Goal: Task Accomplishment & Management: Complete application form

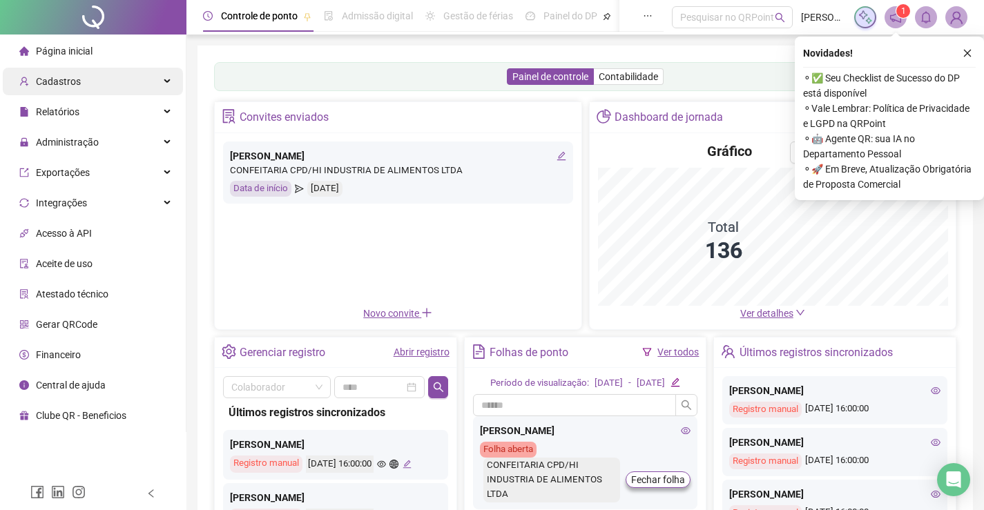
click at [119, 75] on div "Cadastros" at bounding box center [93, 82] width 180 height 28
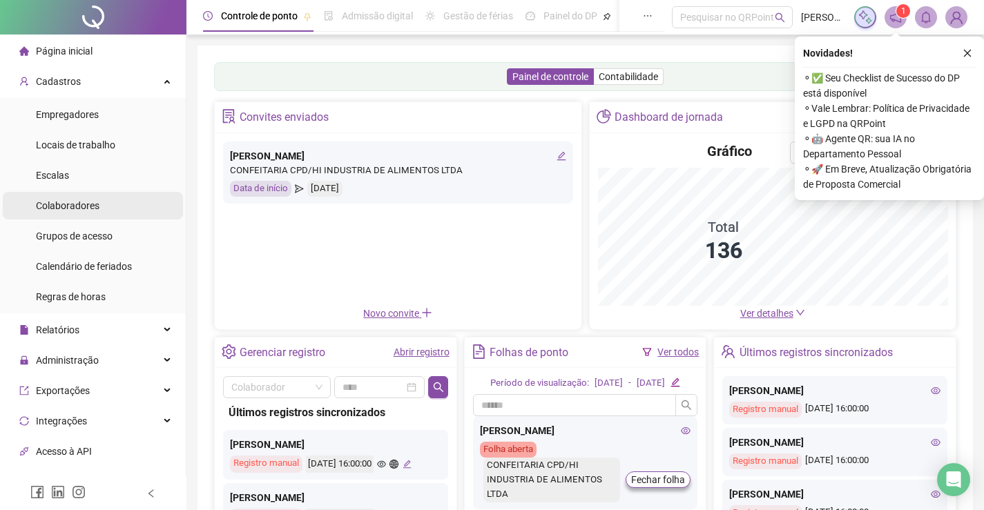
click at [110, 217] on li "Colaboradores" at bounding box center [93, 206] width 180 height 28
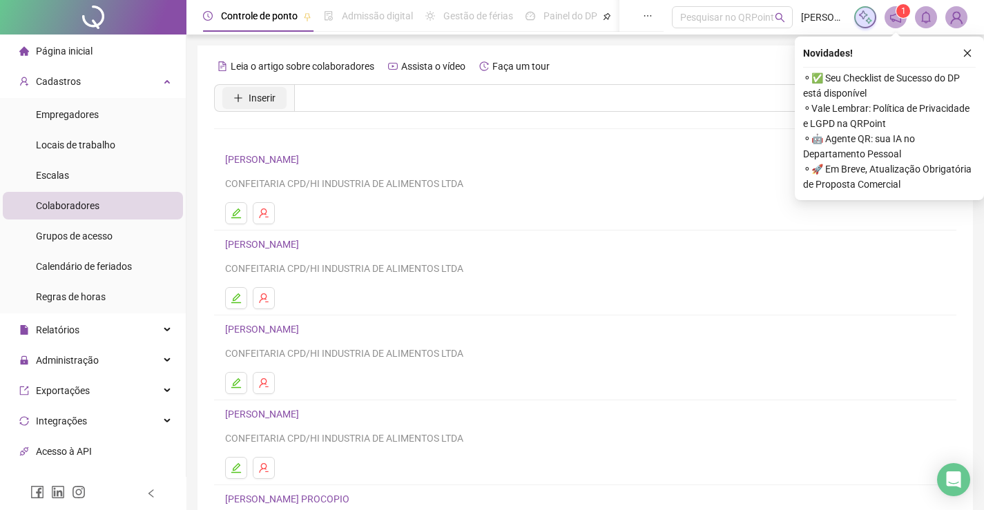
click at [264, 101] on span "Inserir" at bounding box center [262, 97] width 27 height 15
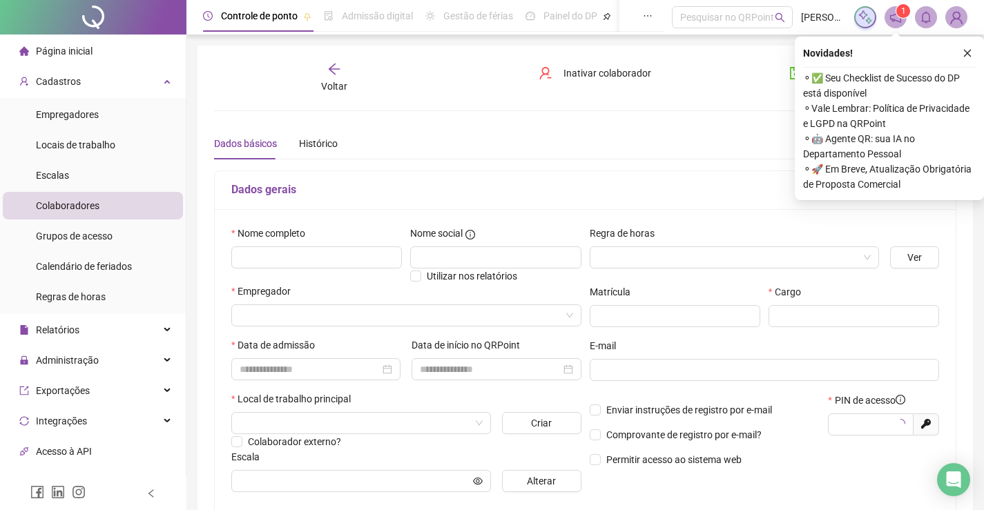
type input "*****"
click at [304, 249] on input "text" at bounding box center [316, 257] width 171 height 22
type input "*"
type input "**********"
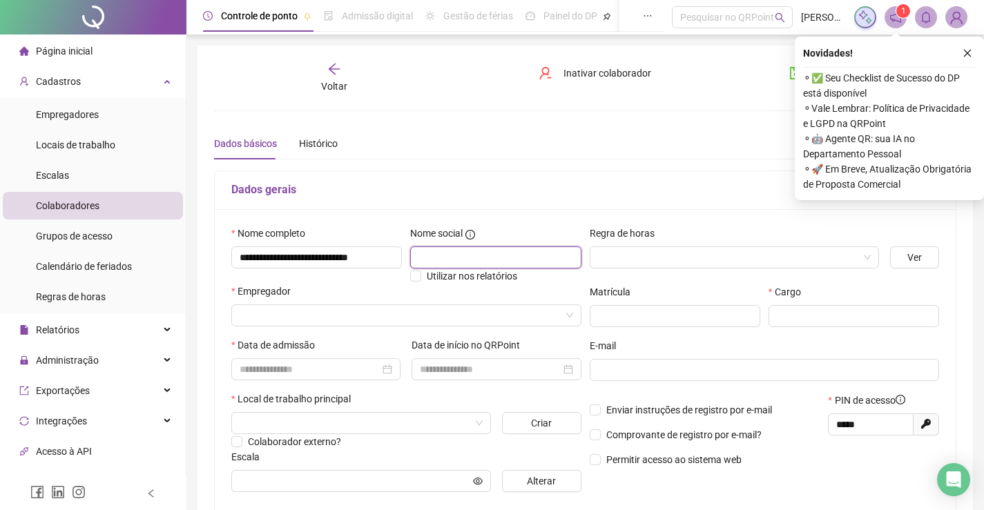
click at [427, 257] on input "text" at bounding box center [495, 257] width 171 height 22
type input "**********"
click at [697, 256] on input "search" at bounding box center [728, 257] width 260 height 21
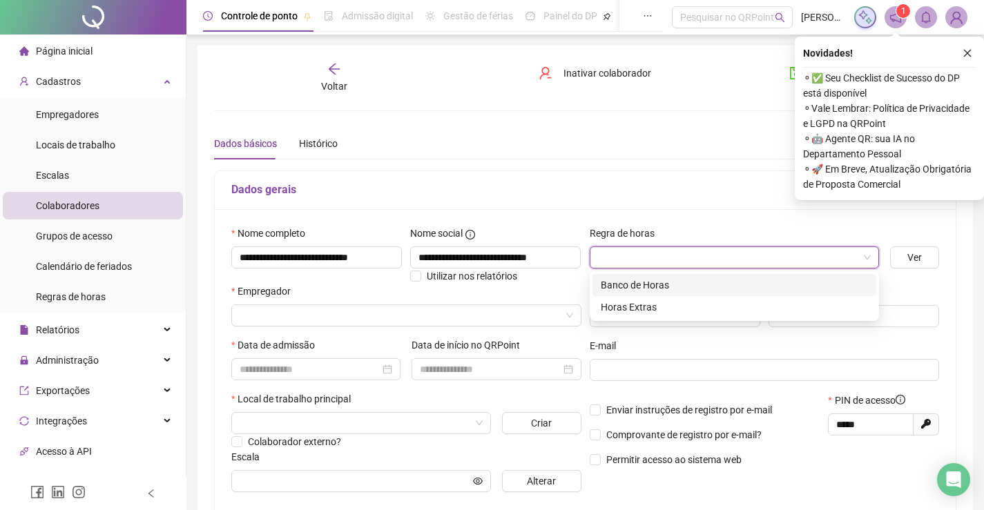
scroll to position [0, 0]
click at [681, 276] on div "Banco de Horas" at bounding box center [734, 285] width 284 height 22
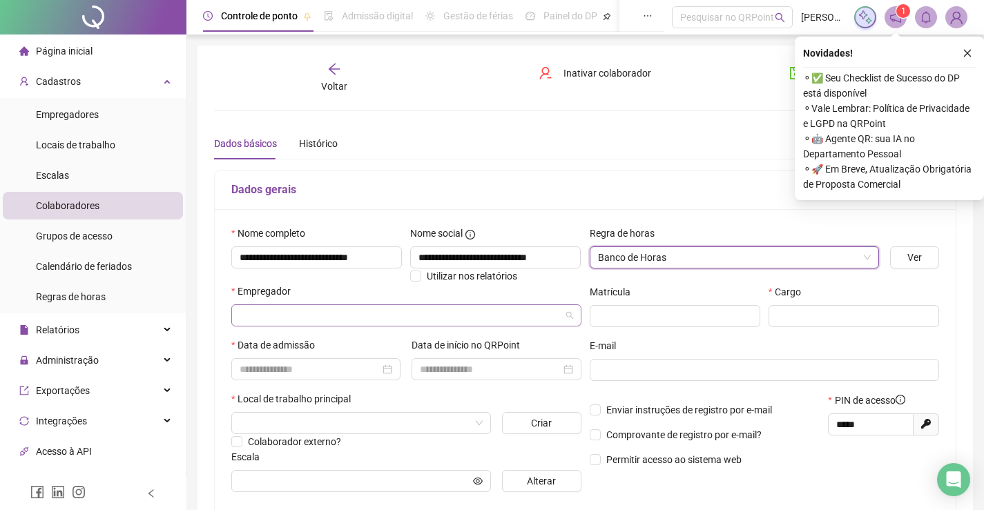
click at [420, 323] on input "search" at bounding box center [400, 315] width 321 height 21
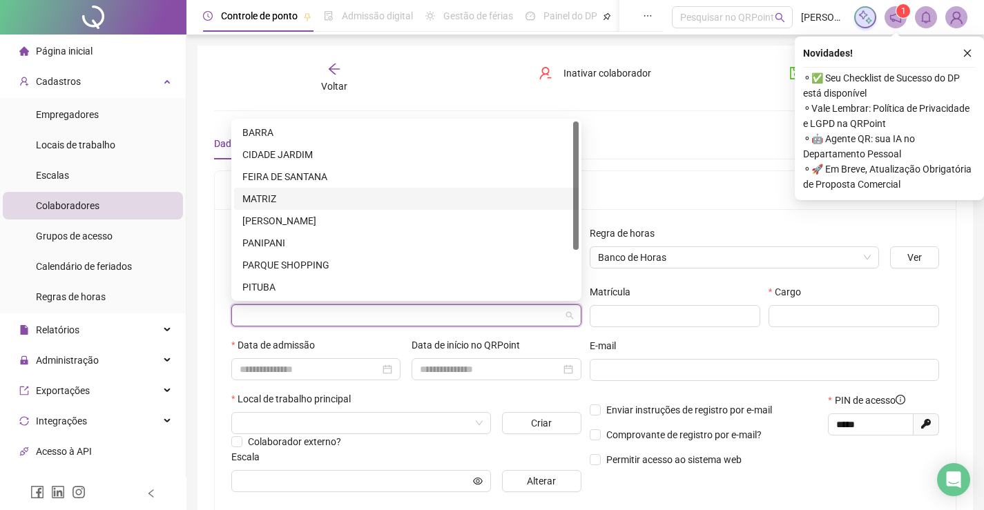
click at [278, 192] on div "MATRIZ" at bounding box center [406, 198] width 328 height 15
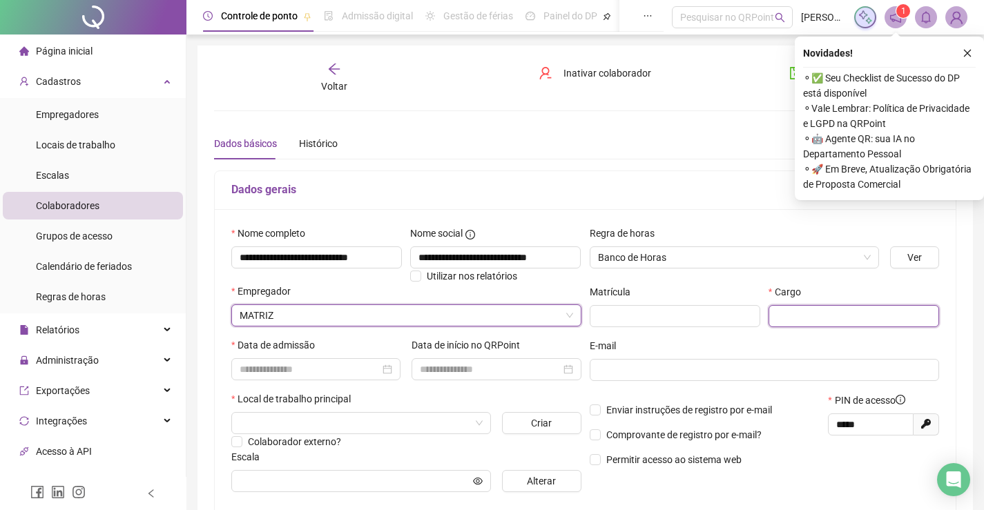
click at [808, 317] on input "text" at bounding box center [853, 316] width 171 height 22
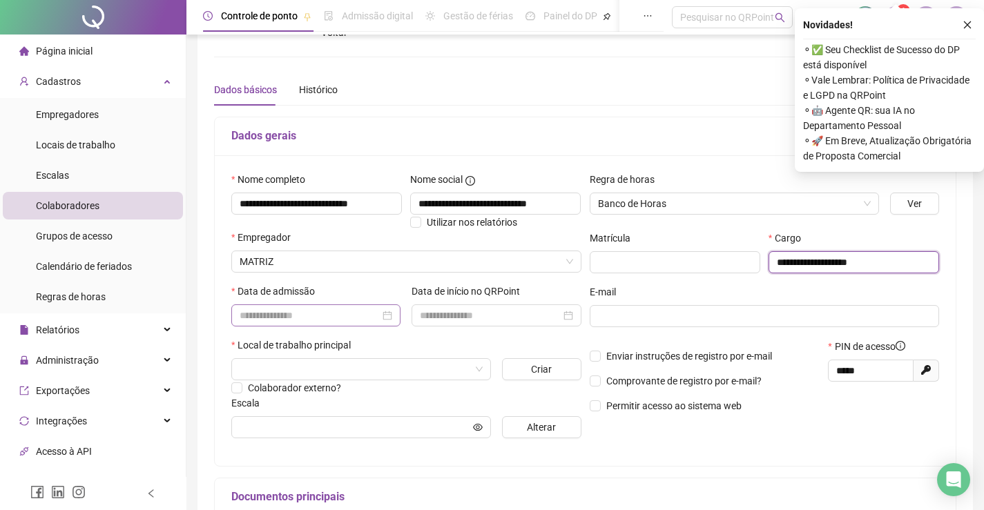
scroll to position [69, 0]
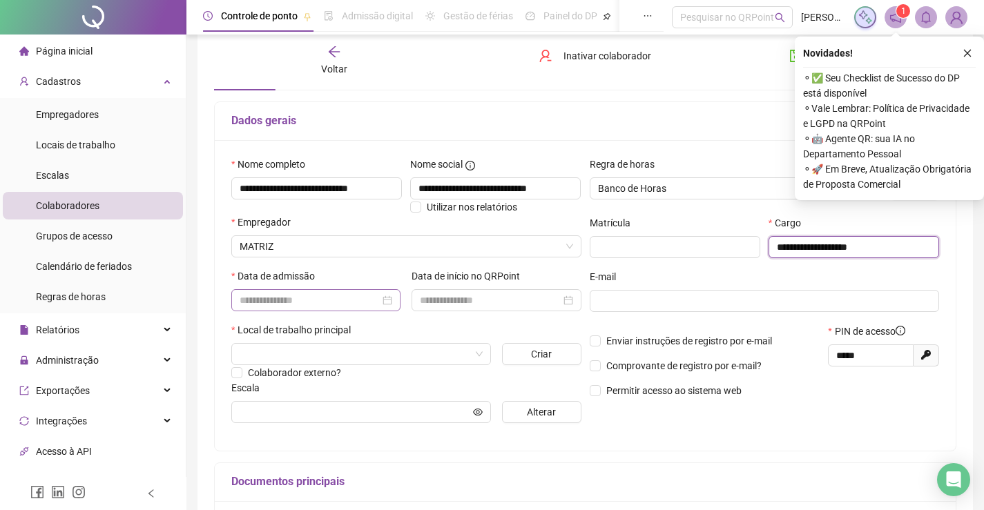
click at [386, 304] on div at bounding box center [316, 300] width 153 height 15
type input "**********"
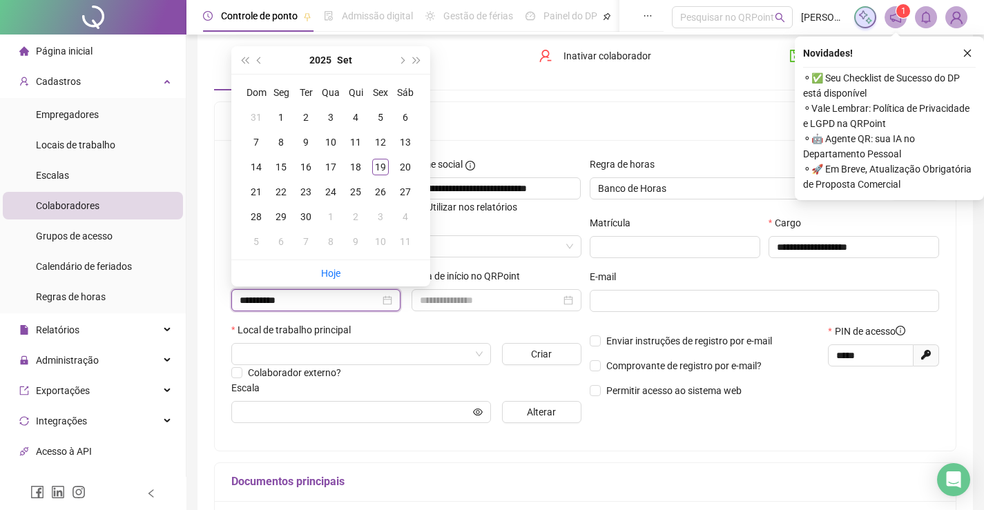
type input "**********"
click at [400, 159] on div "20" at bounding box center [405, 167] width 17 height 17
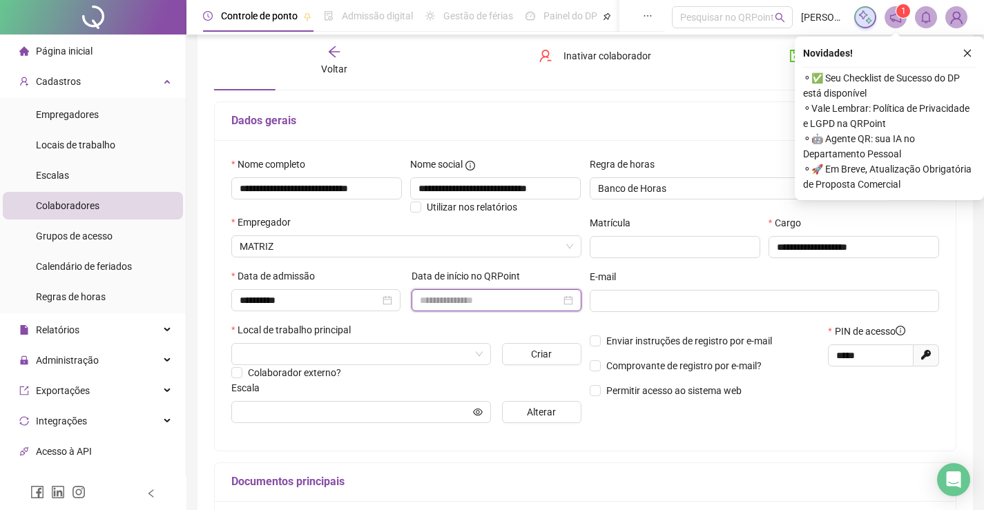
click at [440, 304] on input at bounding box center [490, 300] width 140 height 15
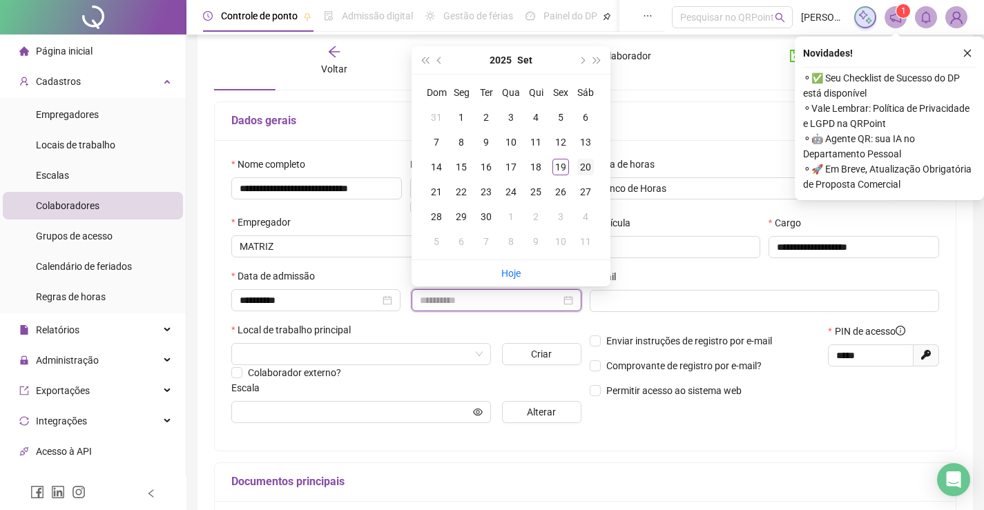
type input "**********"
click at [582, 160] on div "20" at bounding box center [585, 167] width 17 height 17
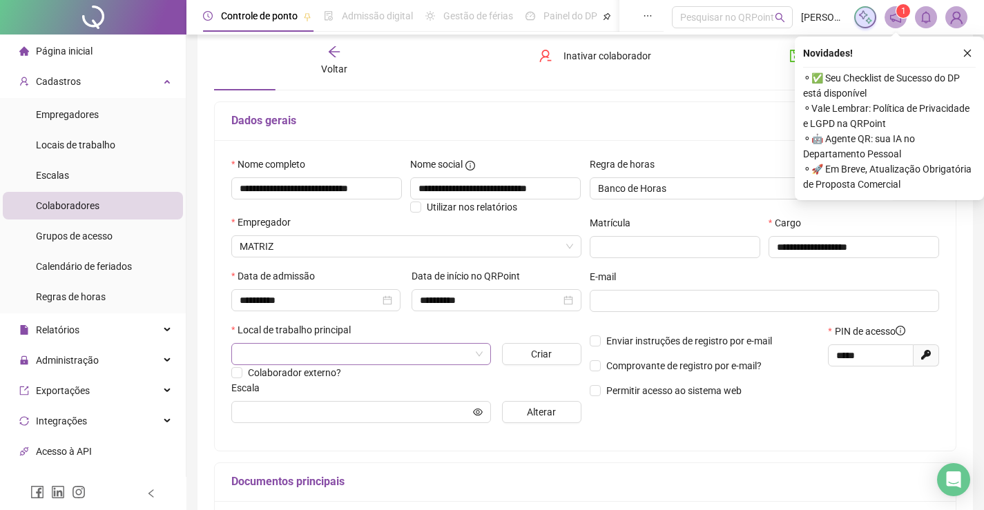
click at [425, 360] on input "search" at bounding box center [355, 354] width 231 height 21
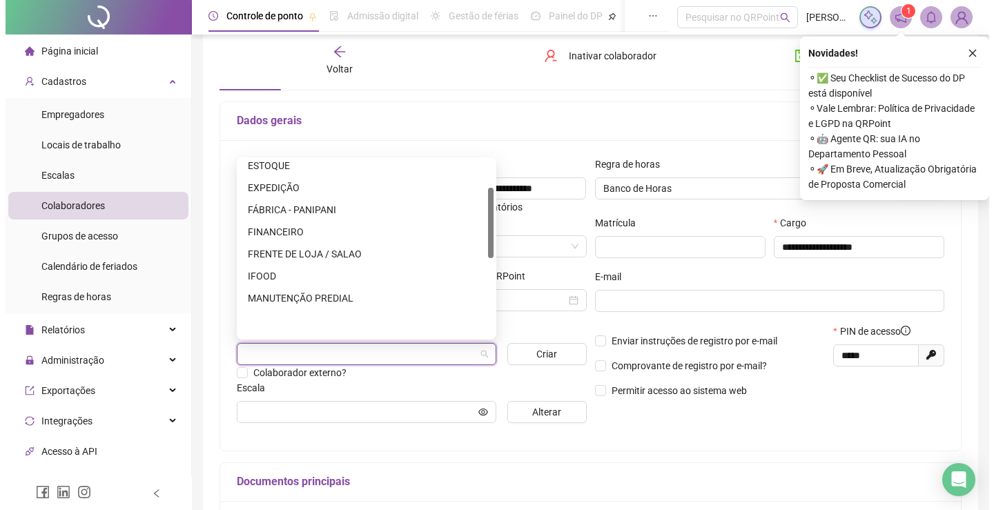
scroll to position [138, 0]
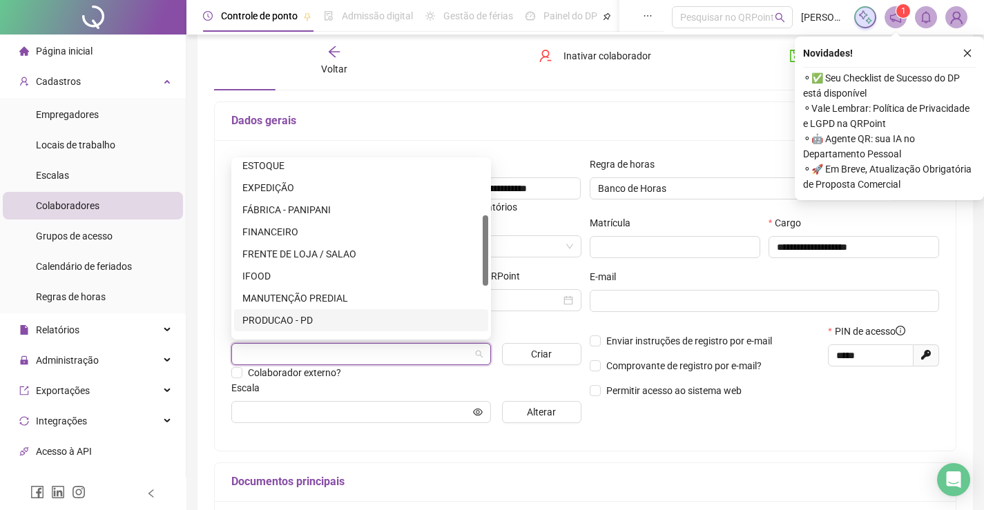
click at [284, 320] on div "PRODUCAO - PD" at bounding box center [360, 320] width 237 height 15
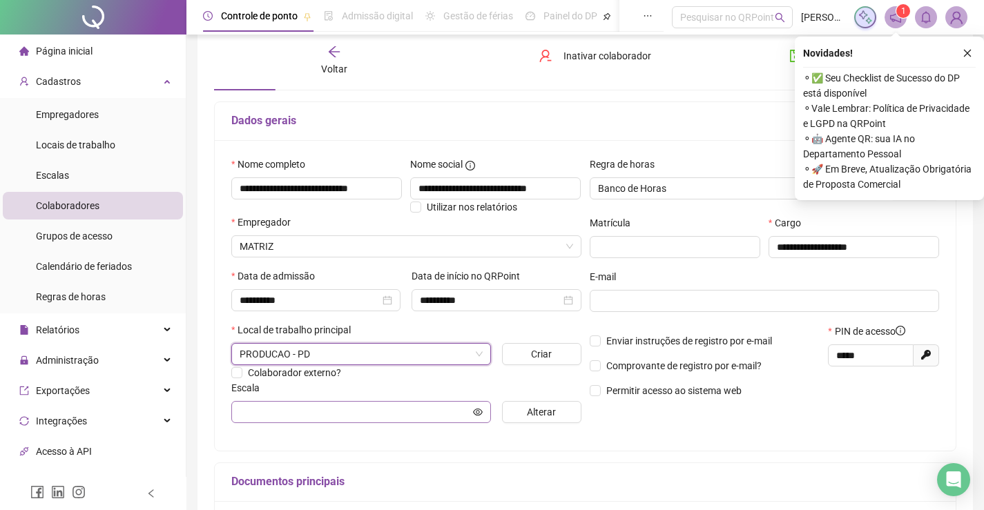
drag, startPoint x: 407, startPoint y: 423, endPoint x: 442, endPoint y: 415, distance: 36.2
click at [407, 420] on div "**********" at bounding box center [406, 296] width 358 height 278
click at [528, 408] on span "Alterar" at bounding box center [541, 412] width 29 height 15
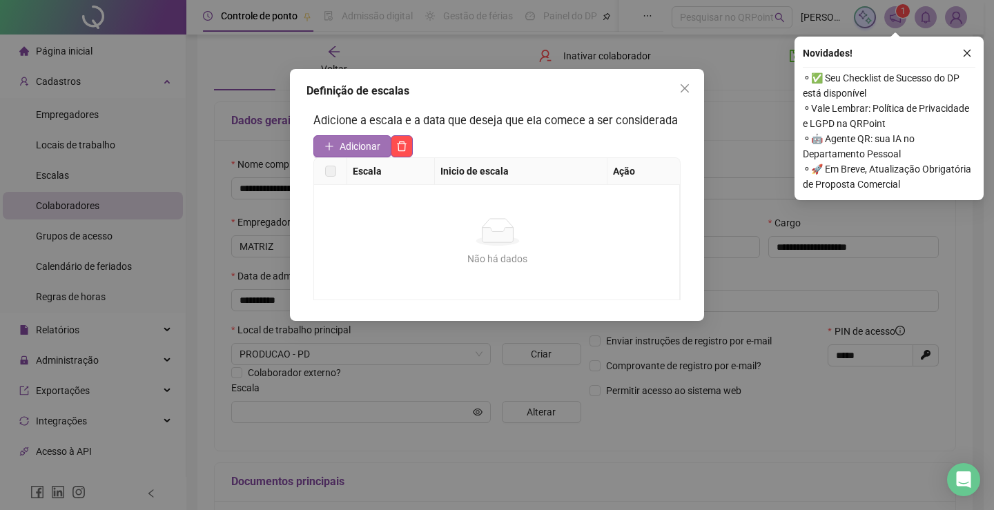
click at [371, 142] on span "Adicionar" at bounding box center [360, 146] width 41 height 15
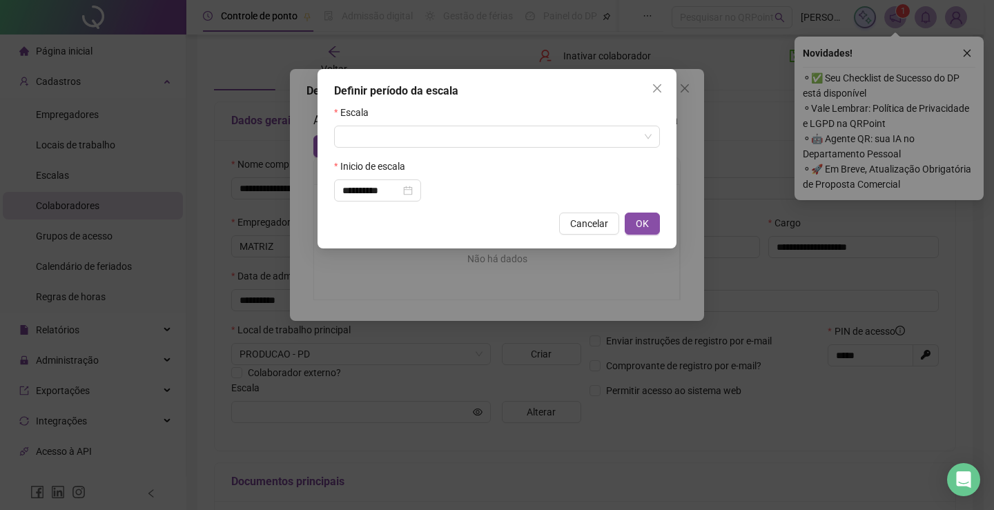
drag, startPoint x: 440, startPoint y: 111, endPoint x: 442, endPoint y: 118, distance: 7.0
click at [441, 111] on div "Escala" at bounding box center [497, 115] width 326 height 21
click at [442, 130] on input "search" at bounding box center [490, 136] width 297 height 21
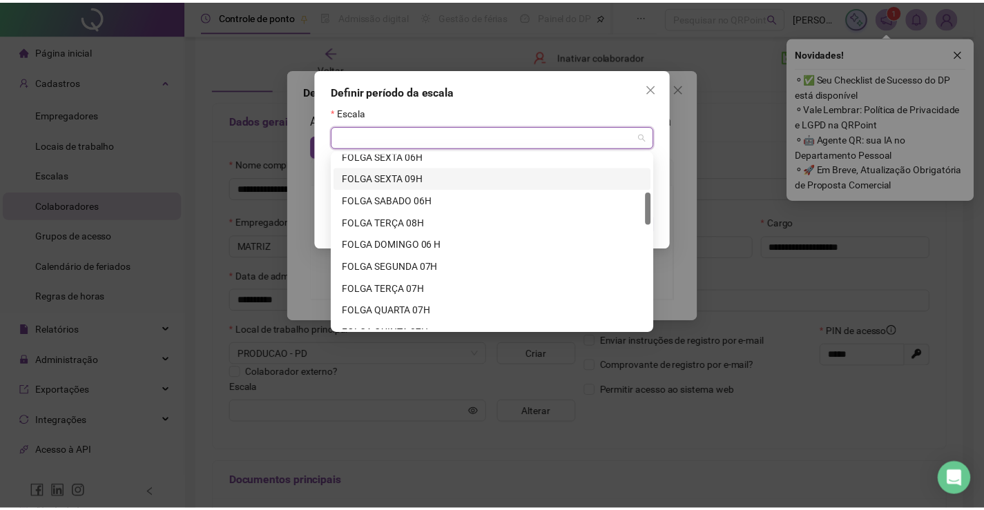
scroll to position [276, 0]
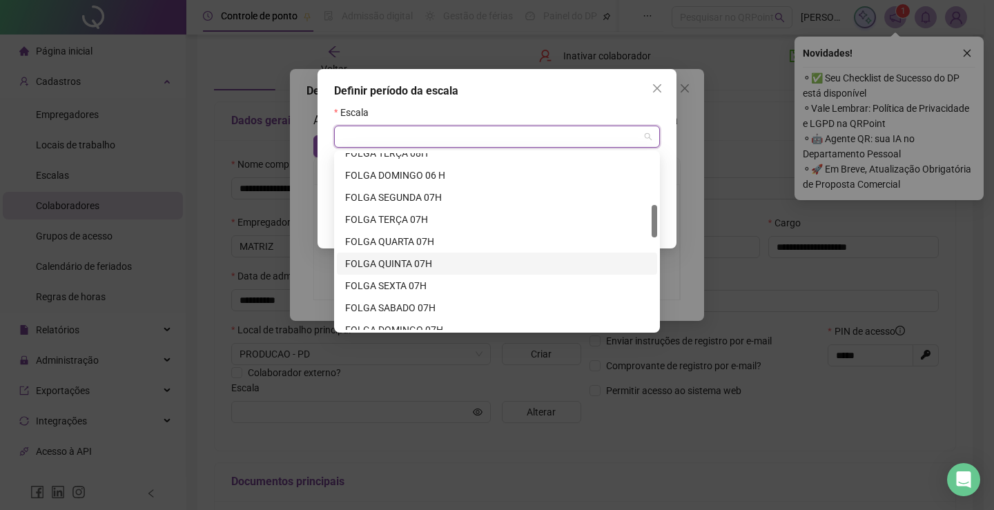
click at [426, 264] on div "FOLGA QUINTA 07H" at bounding box center [497, 263] width 304 height 15
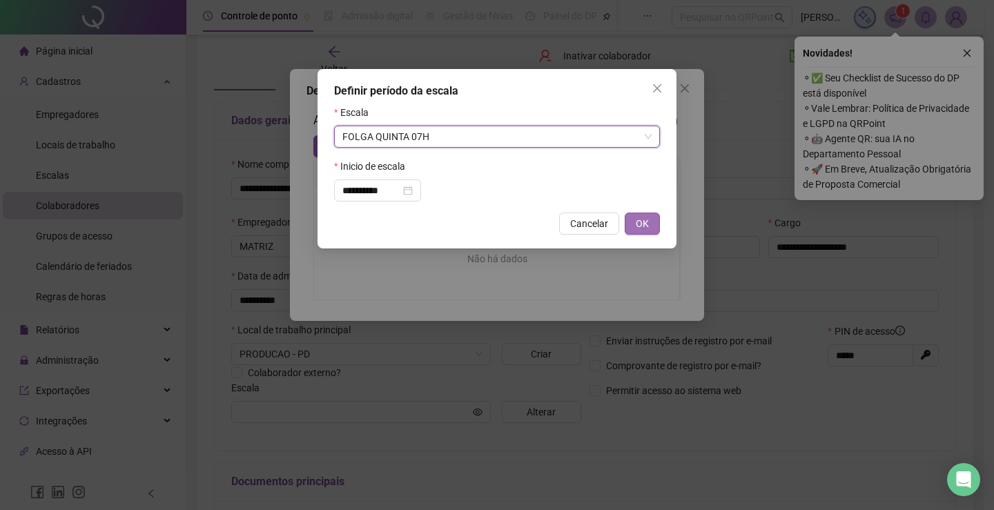
click at [652, 215] on button "OK" at bounding box center [642, 224] width 35 height 22
type input "**********"
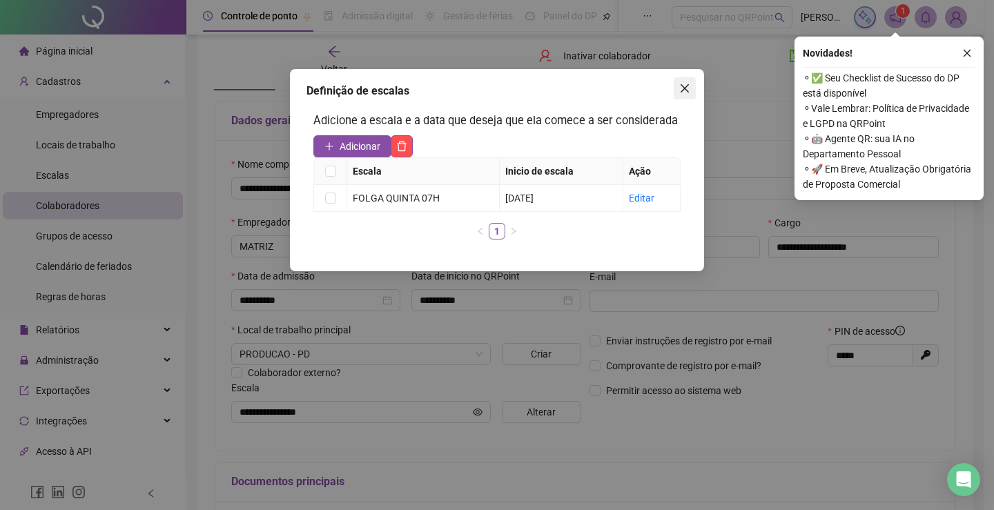
click at [687, 93] on icon "close" at bounding box center [684, 88] width 11 height 11
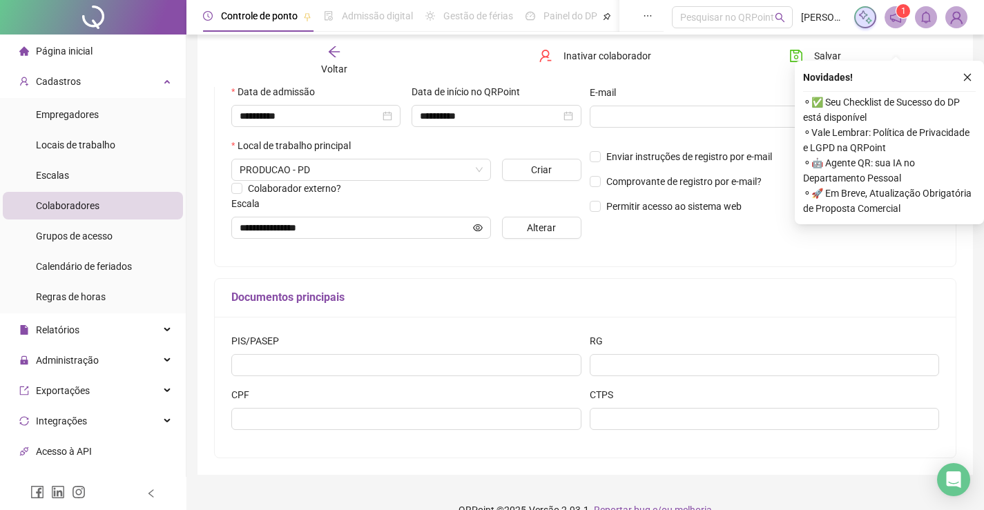
scroll to position [278, 0]
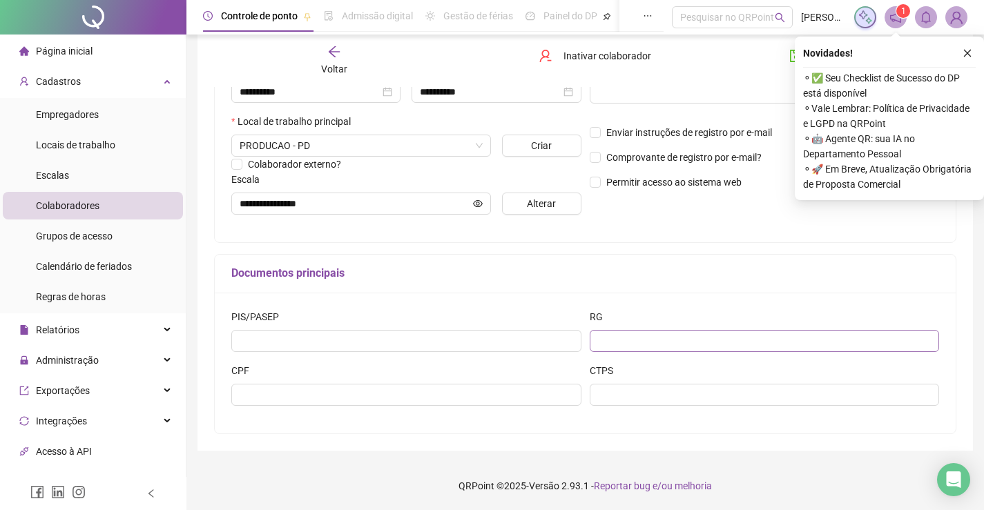
click at [720, 329] on div "RG" at bounding box center [765, 330] width 350 height 43
click at [719, 333] on input "text" at bounding box center [765, 341] width 350 height 22
type input "**********"
click at [316, 382] on div "CPF" at bounding box center [406, 373] width 350 height 21
click at [315, 406] on div "CPF" at bounding box center [406, 390] width 358 height 54
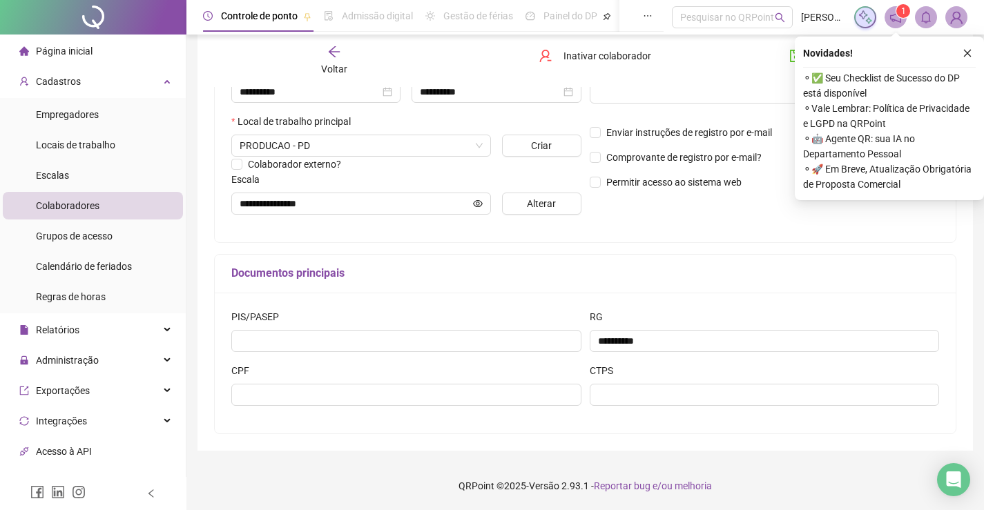
click at [315, 407] on div "CPF" at bounding box center [406, 390] width 358 height 54
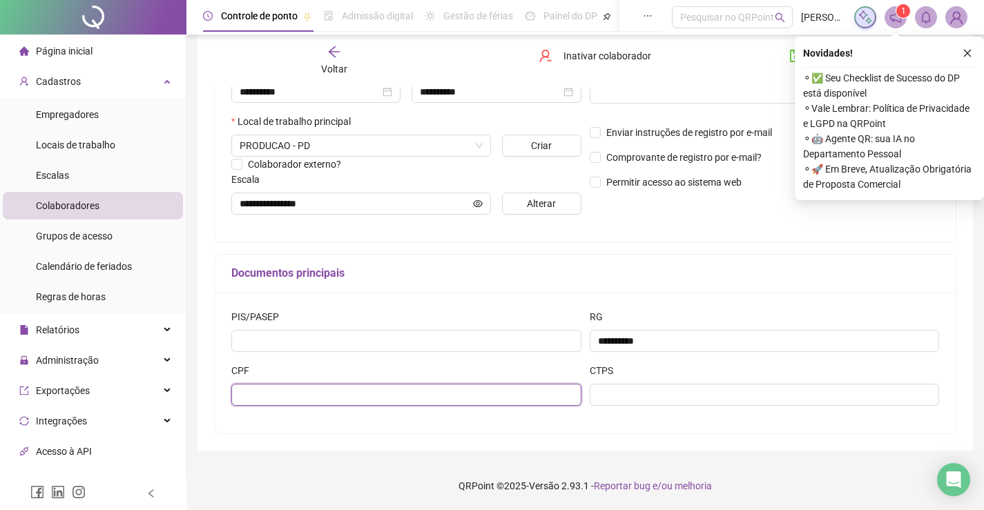
click at [315, 398] on input "text" at bounding box center [406, 395] width 350 height 22
type input "**********"
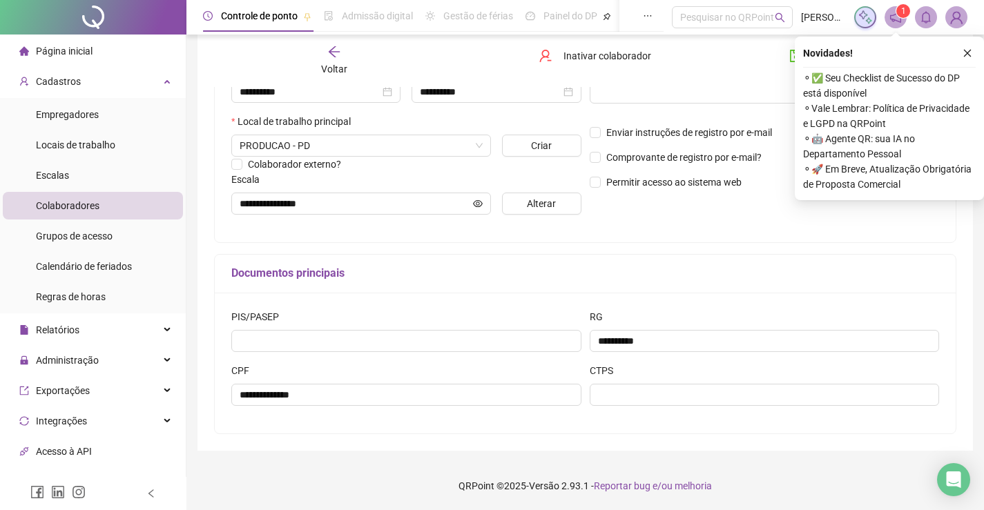
click at [541, 281] on div "Documentos principais" at bounding box center [585, 274] width 741 height 39
click at [961, 51] on button "button" at bounding box center [967, 53] width 17 height 17
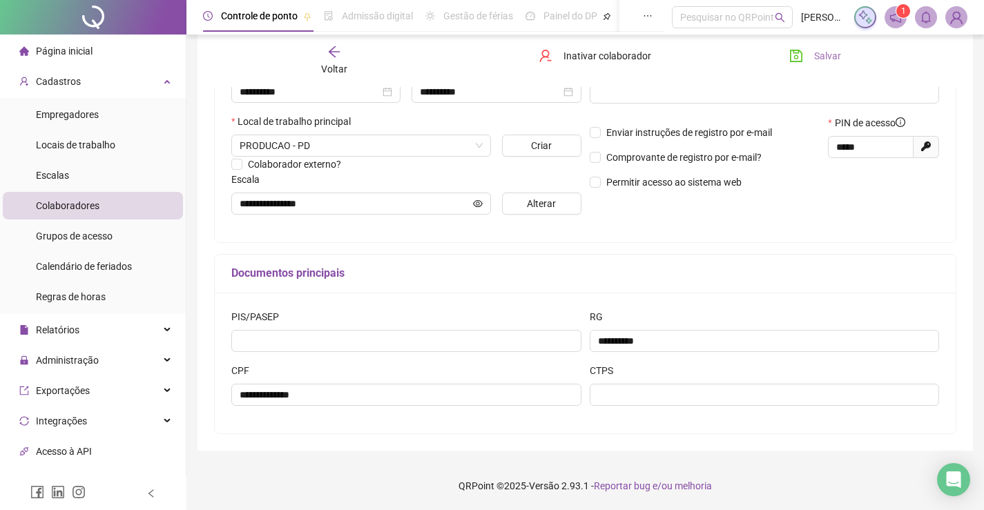
click at [826, 58] on span "Salvar" at bounding box center [827, 55] width 27 height 15
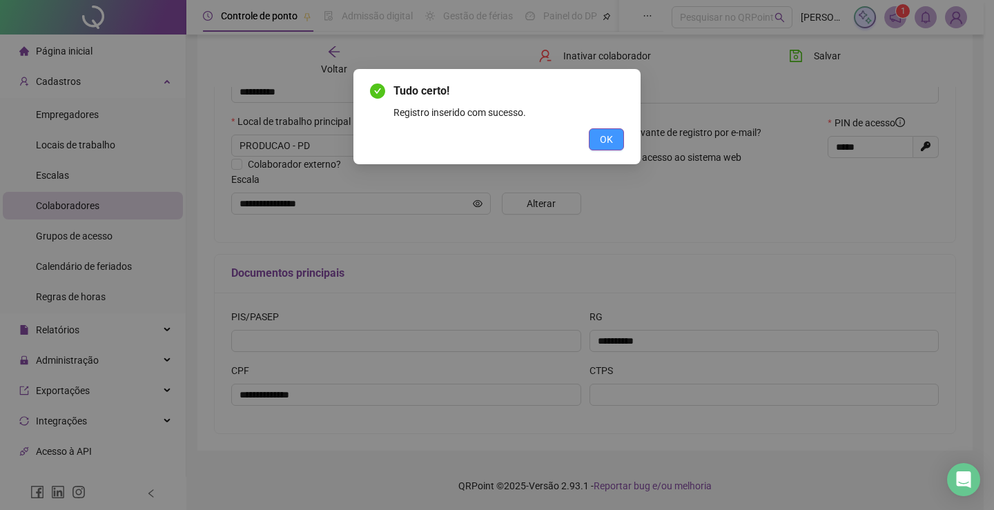
click at [608, 148] on button "OK" at bounding box center [606, 139] width 35 height 22
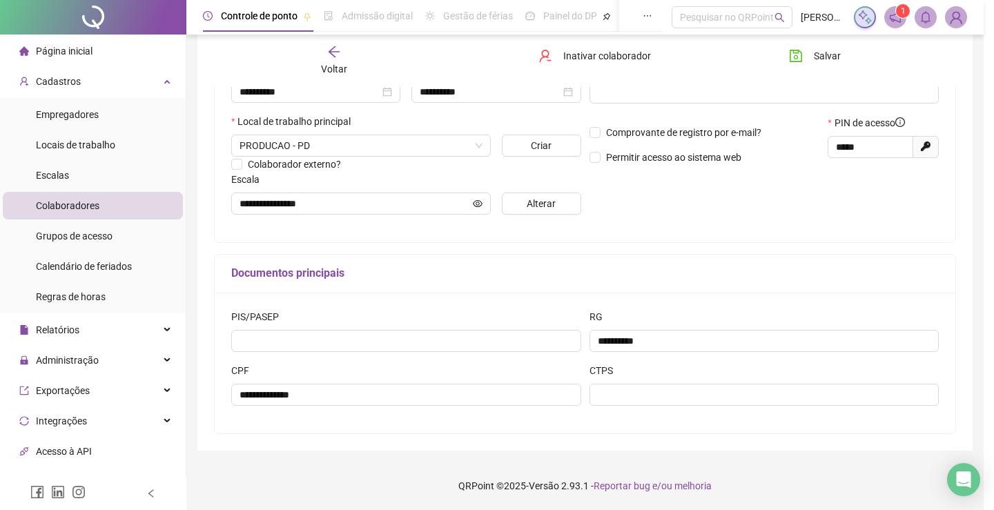
click at [608, 144] on div "Tudo certo! Registro inserido com sucesso. OK" at bounding box center [497, 255] width 994 height 510
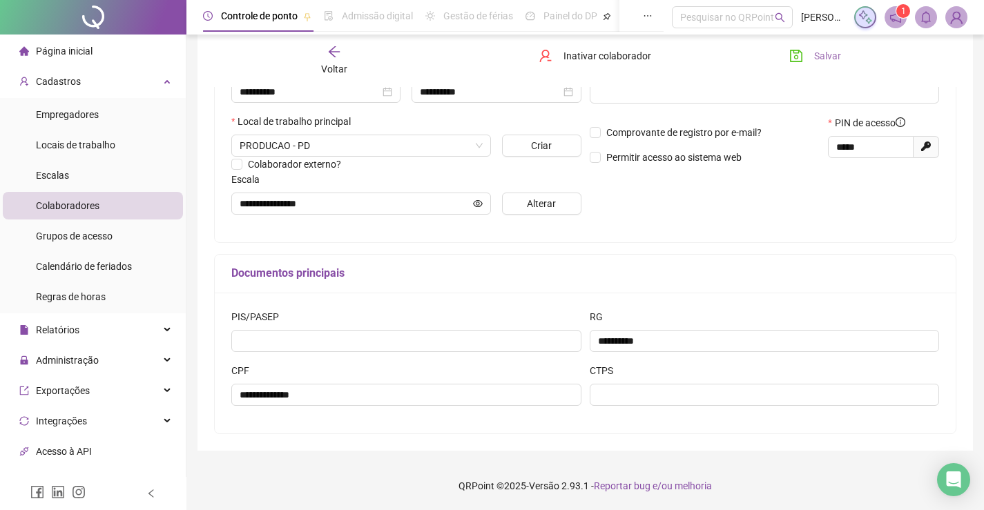
click at [833, 50] on span "Salvar" at bounding box center [827, 55] width 27 height 15
click at [830, 56] on span "Salvar" at bounding box center [827, 55] width 27 height 15
click at [830, 56] on span "Salvando" at bounding box center [834, 55] width 40 height 15
click at [830, 56] on span "Salvar" at bounding box center [827, 55] width 27 height 15
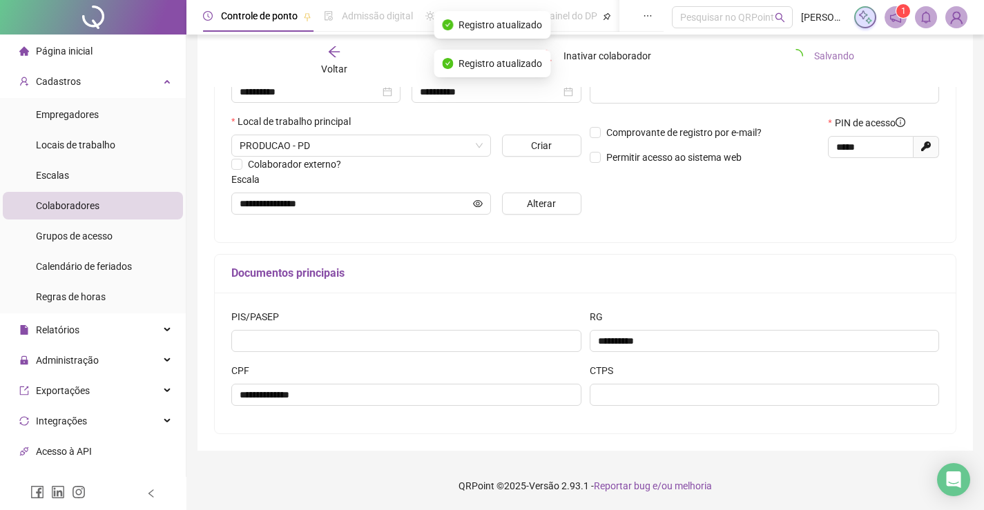
click at [830, 56] on span "Salvando" at bounding box center [834, 55] width 40 height 15
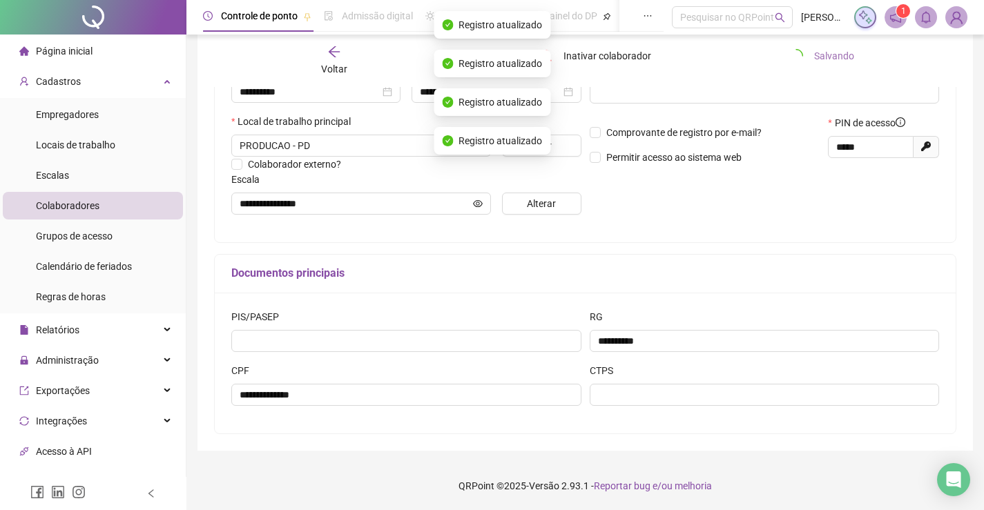
click at [830, 56] on span "Salvando" at bounding box center [834, 55] width 40 height 15
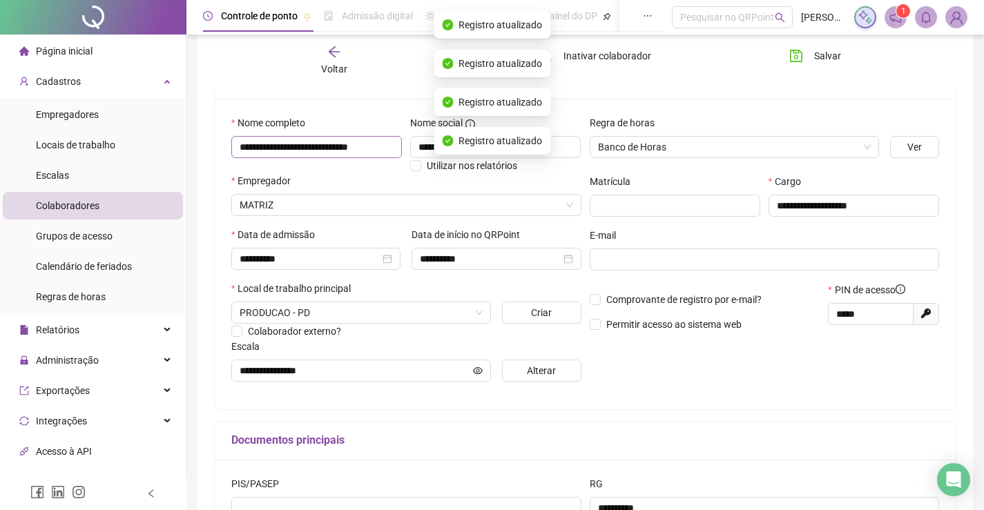
scroll to position [70, 0]
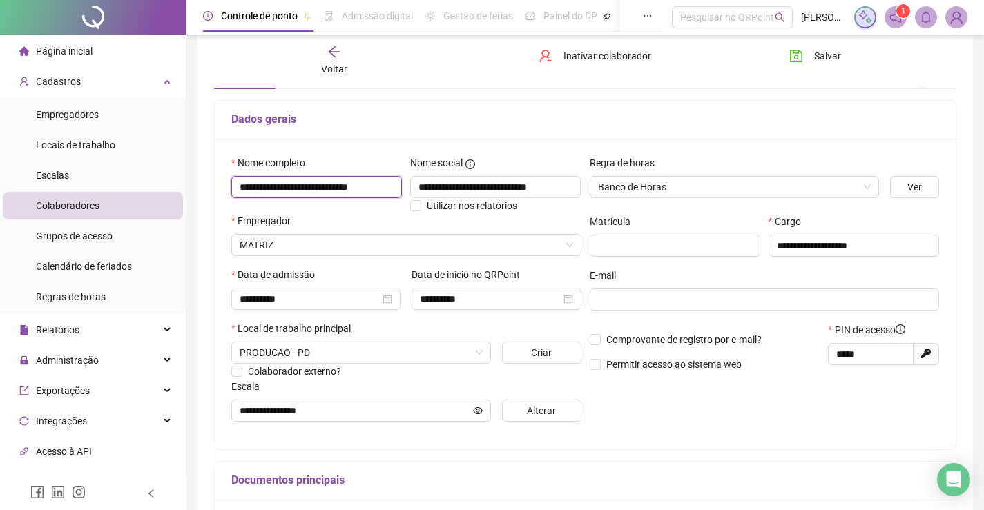
click at [393, 187] on input "**********" at bounding box center [316, 187] width 171 height 22
click at [344, 59] on div "Voltar" at bounding box center [334, 61] width 115 height 32
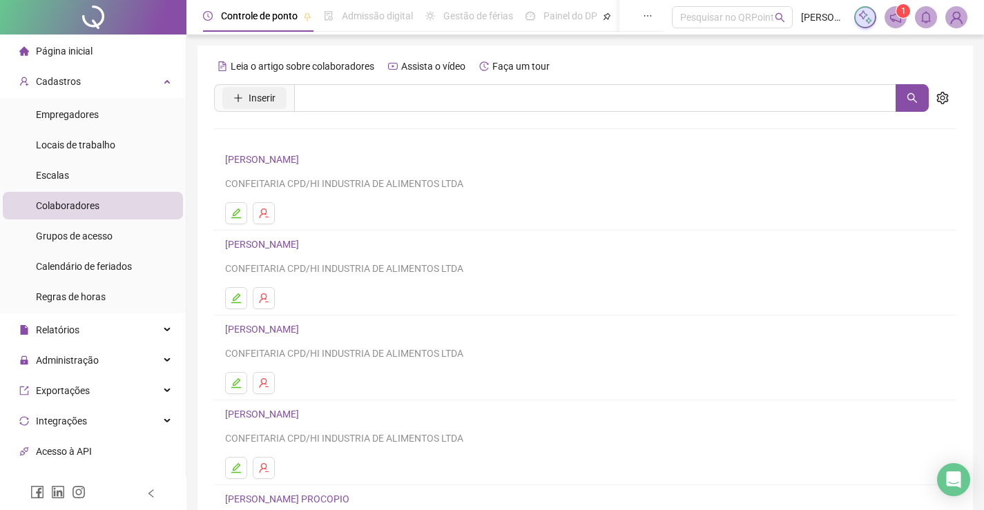
click at [249, 95] on span "Inserir" at bounding box center [262, 97] width 27 height 15
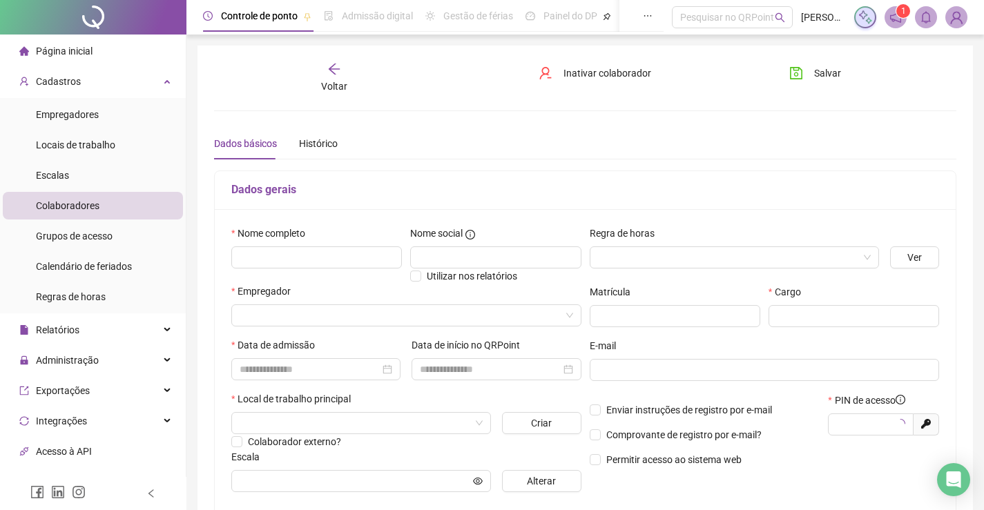
type input "*****"
click at [290, 256] on input "text" at bounding box center [316, 257] width 171 height 22
type input "**********"
click at [456, 257] on input "text" at bounding box center [495, 257] width 171 height 22
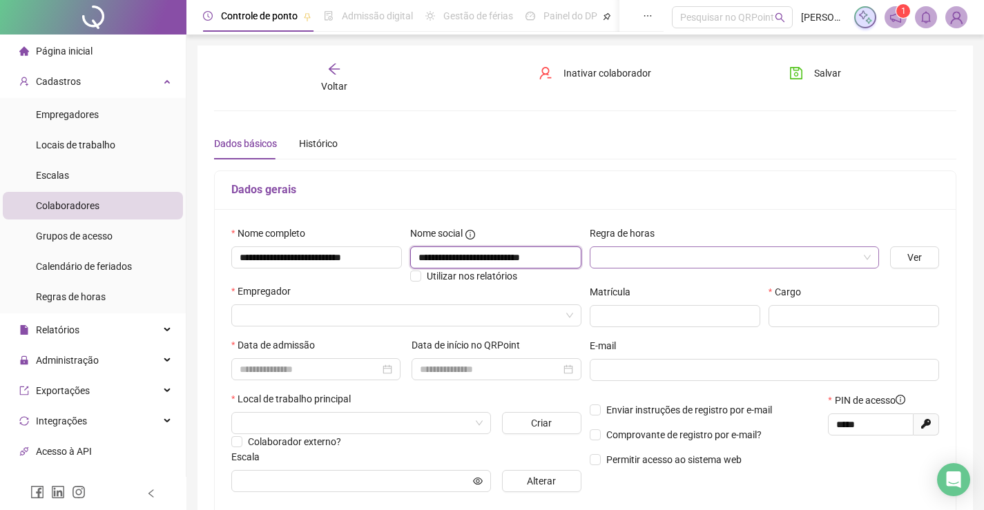
type input "**********"
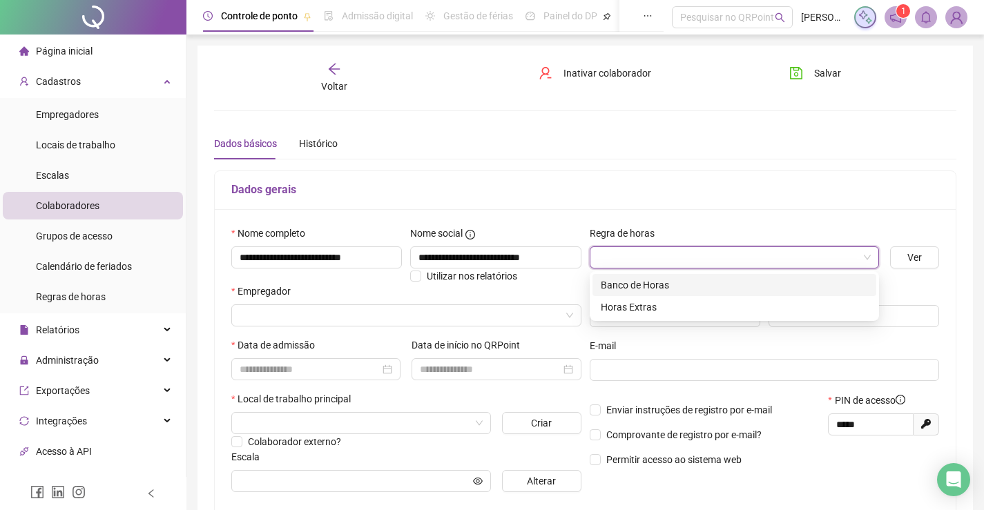
click at [731, 259] on input "search" at bounding box center [728, 257] width 260 height 21
click at [687, 284] on div "Banco de Horas" at bounding box center [734, 285] width 267 height 15
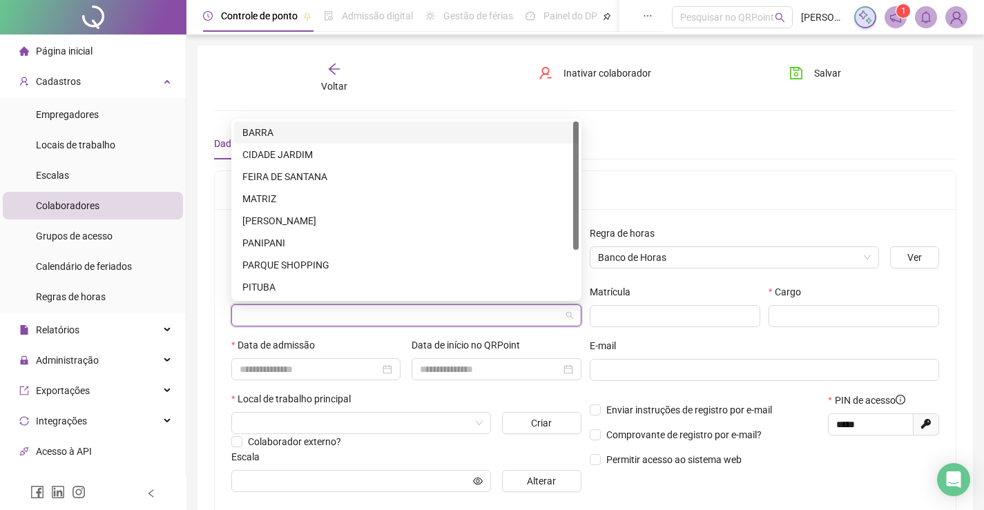
click at [299, 315] on input "search" at bounding box center [400, 315] width 321 height 21
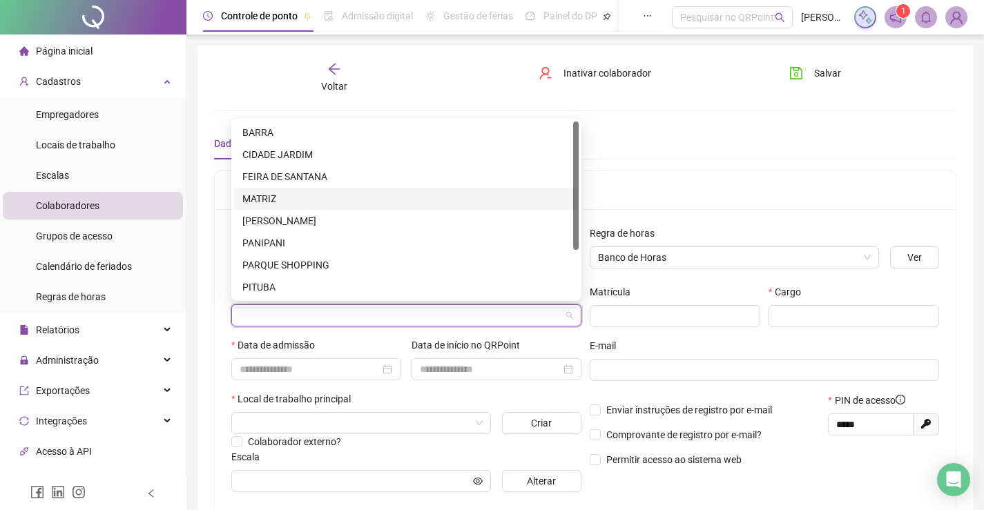
click at [295, 194] on div "MATRIZ" at bounding box center [406, 198] width 328 height 15
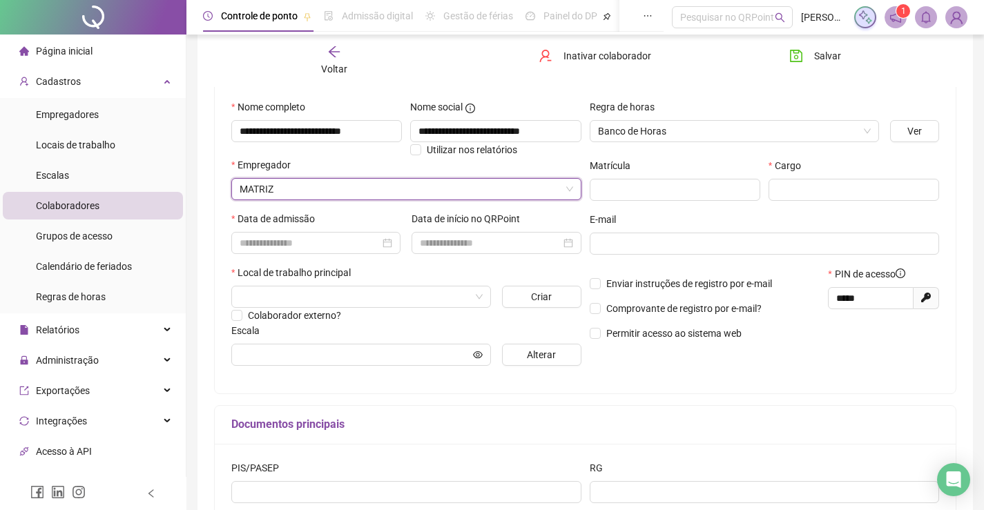
scroll to position [138, 0]
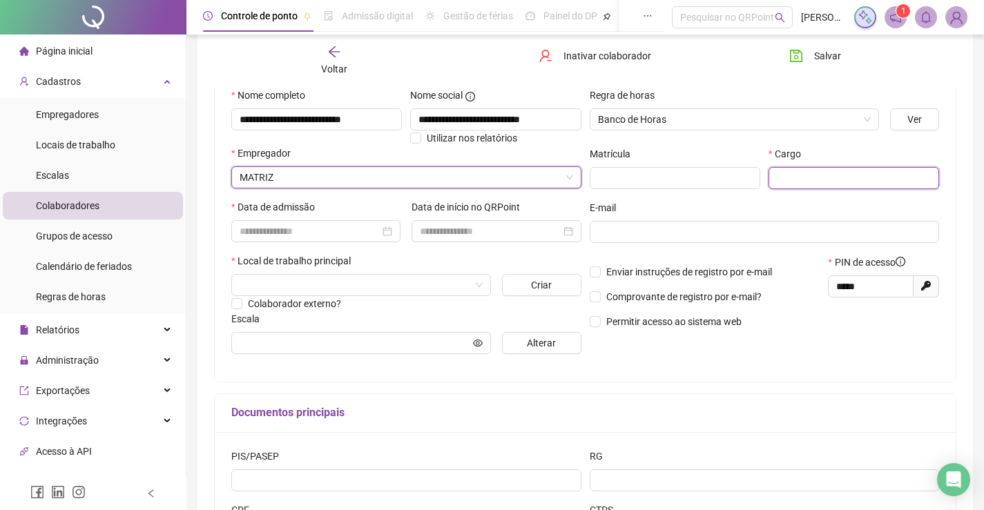
click at [889, 182] on input "text" at bounding box center [853, 178] width 171 height 22
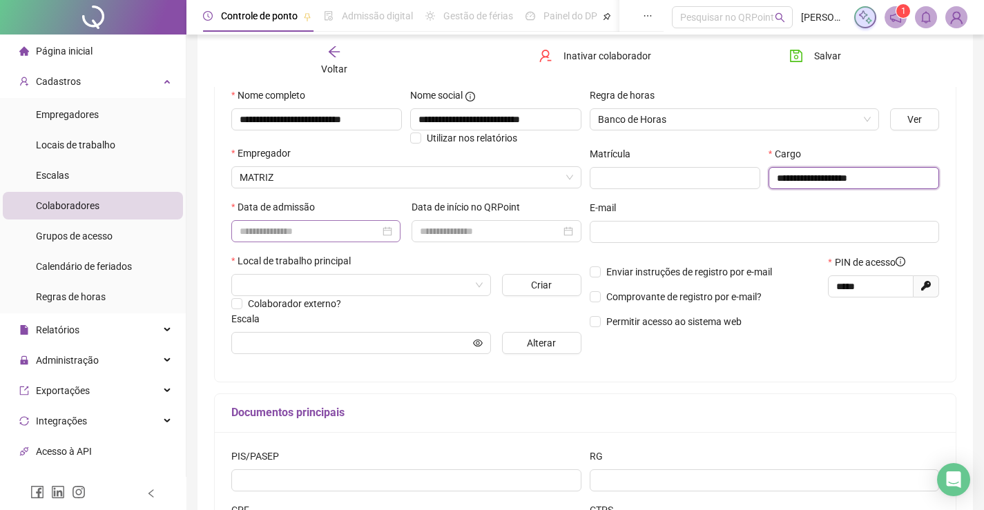
type input "**********"
click at [335, 226] on input at bounding box center [310, 231] width 140 height 15
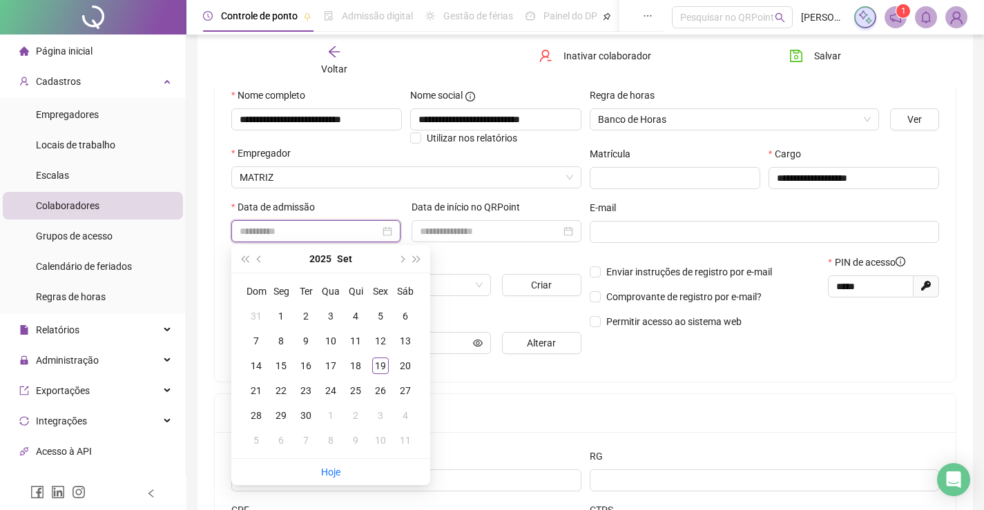
type input "**********"
click at [405, 370] on div "20" at bounding box center [405, 366] width 17 height 17
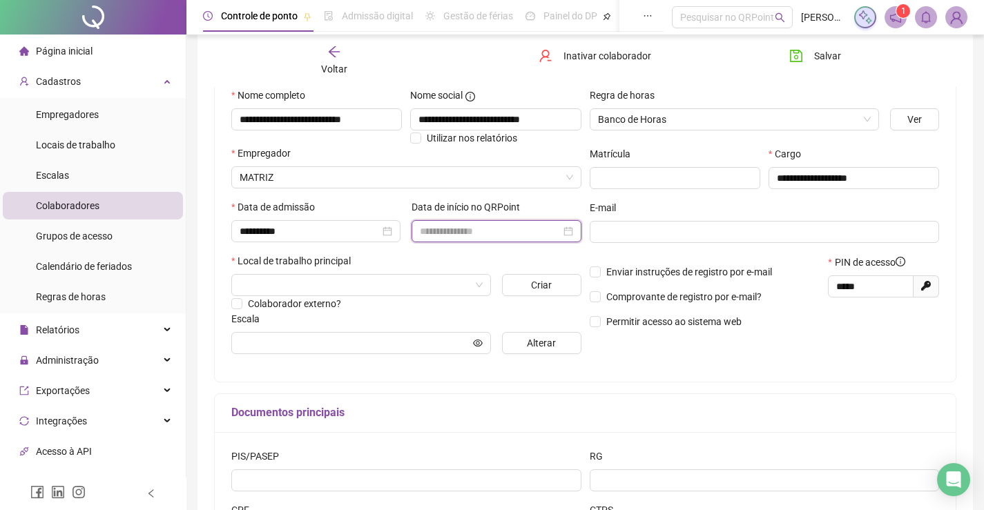
click at [461, 232] on input at bounding box center [490, 231] width 140 height 15
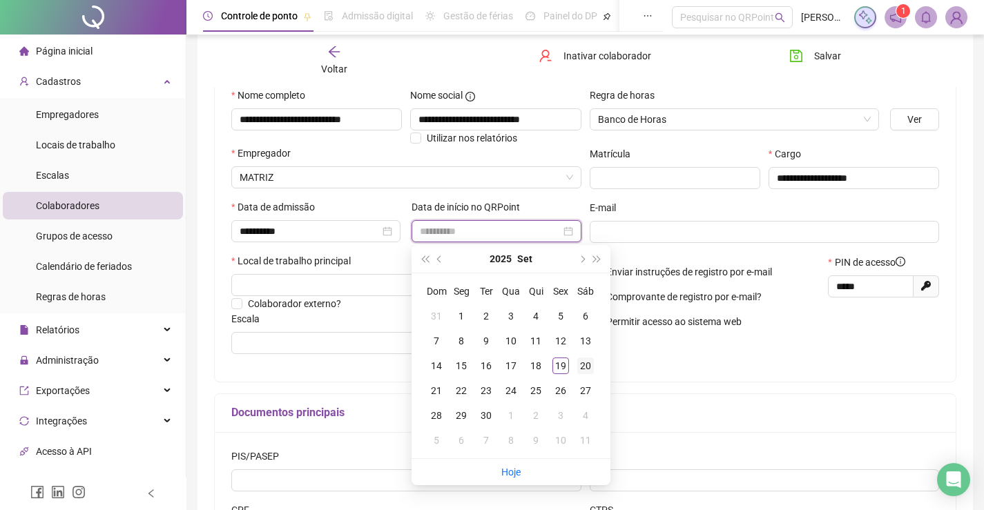
type input "**********"
click at [581, 371] on div "20" at bounding box center [585, 366] width 17 height 17
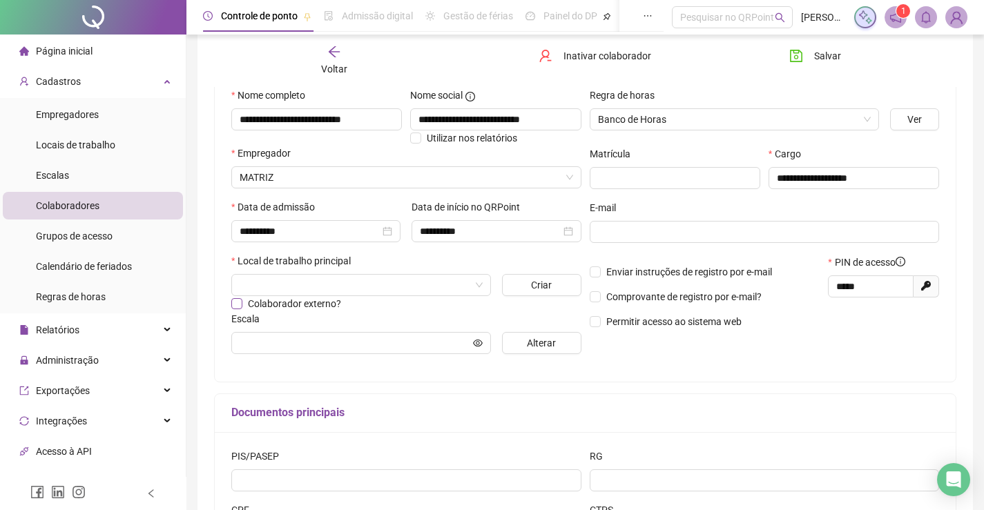
click at [327, 298] on span "Colaborador externo?" at bounding box center [294, 303] width 93 height 11
click at [298, 292] on input "search" at bounding box center [355, 285] width 231 height 21
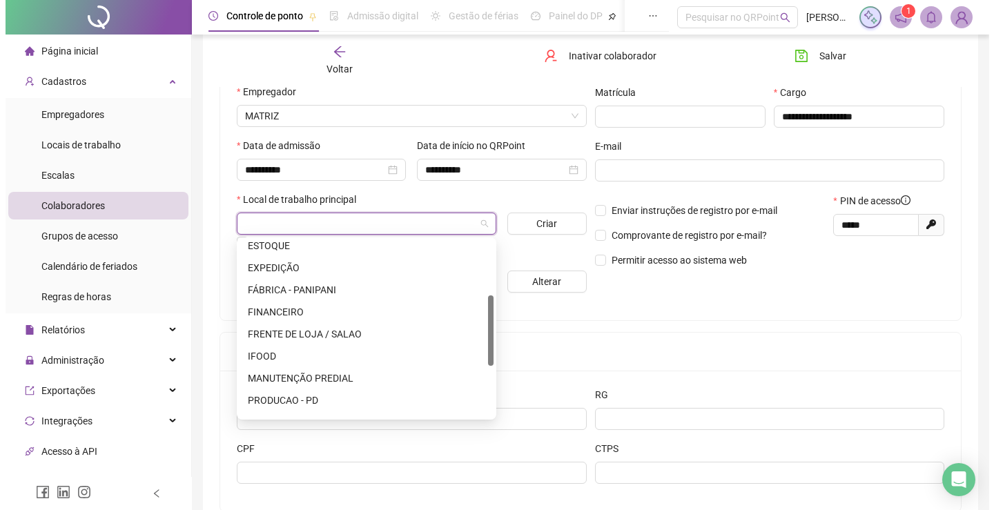
scroll to position [276, 0]
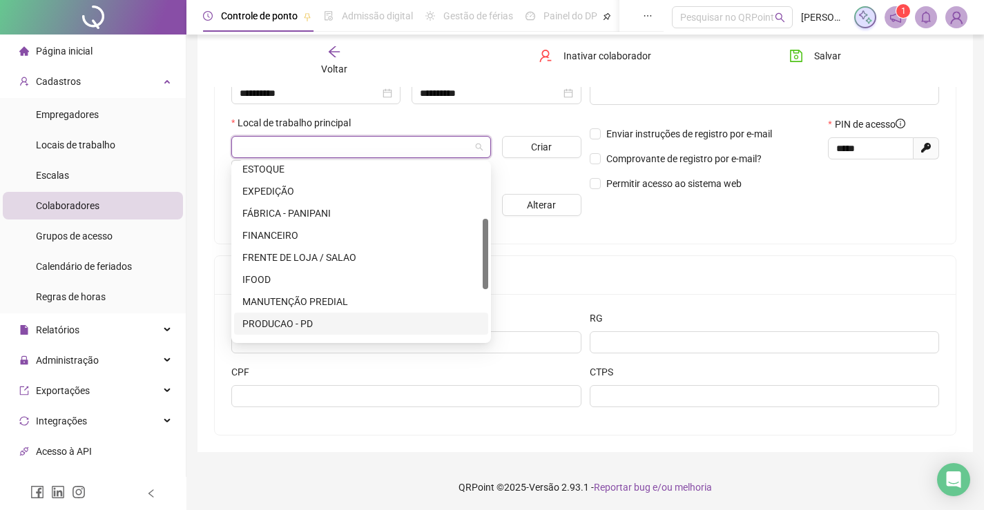
click at [301, 322] on div "PRODUCAO - PD" at bounding box center [360, 323] width 237 height 15
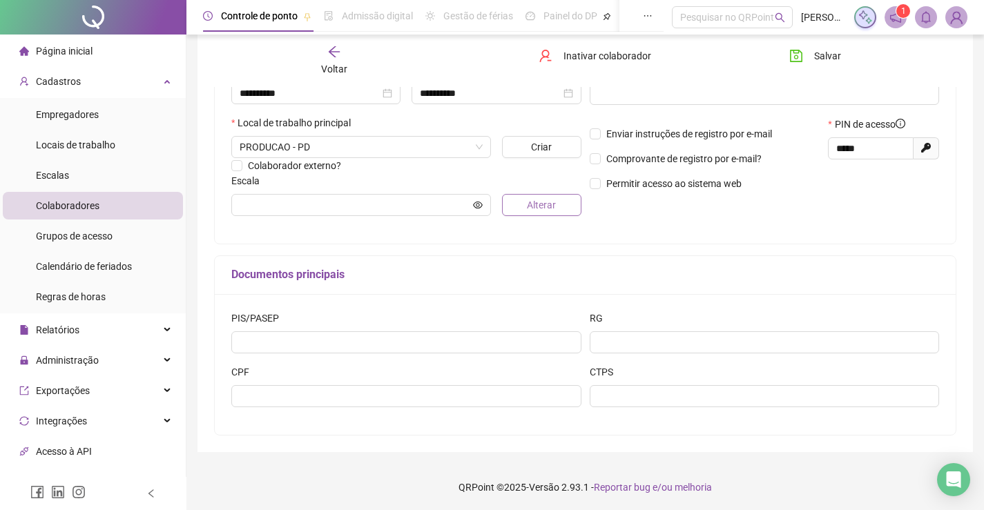
click at [528, 209] on span "Alterar" at bounding box center [541, 204] width 29 height 15
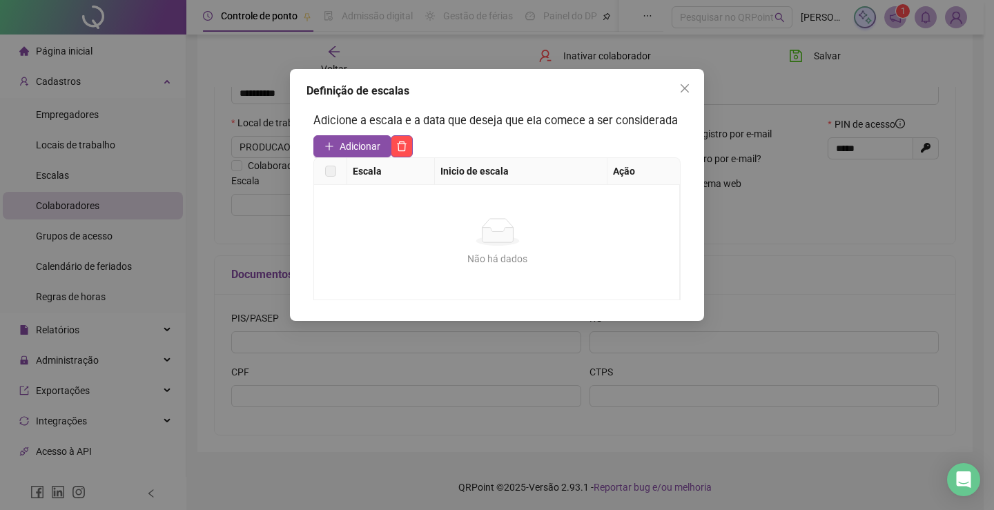
click at [351, 145] on span "Adicionar" at bounding box center [360, 146] width 41 height 15
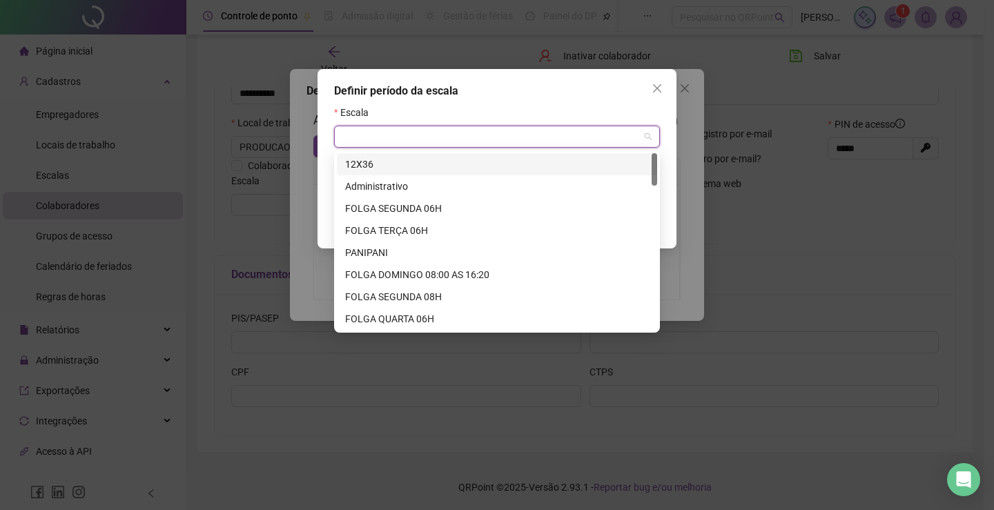
click at [419, 145] on input "search" at bounding box center [490, 136] width 297 height 21
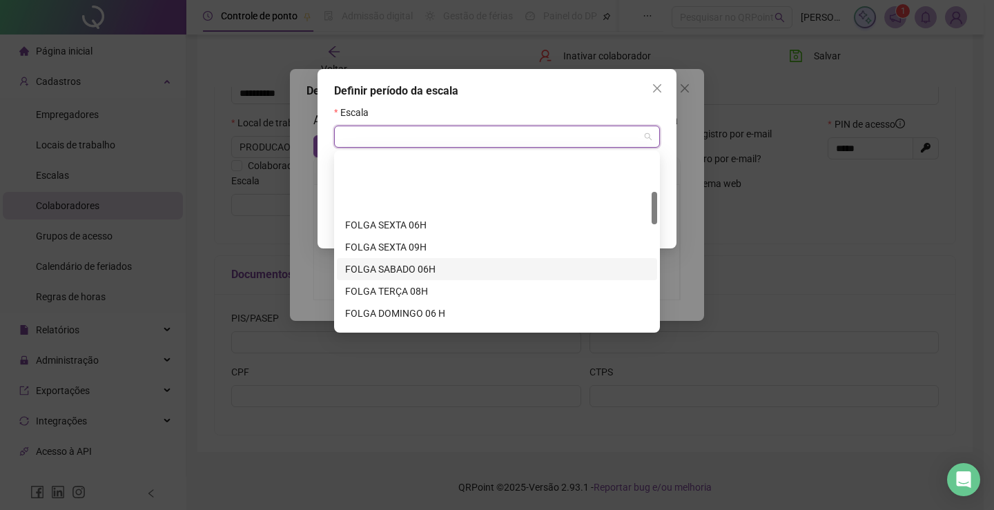
scroll to position [207, 0]
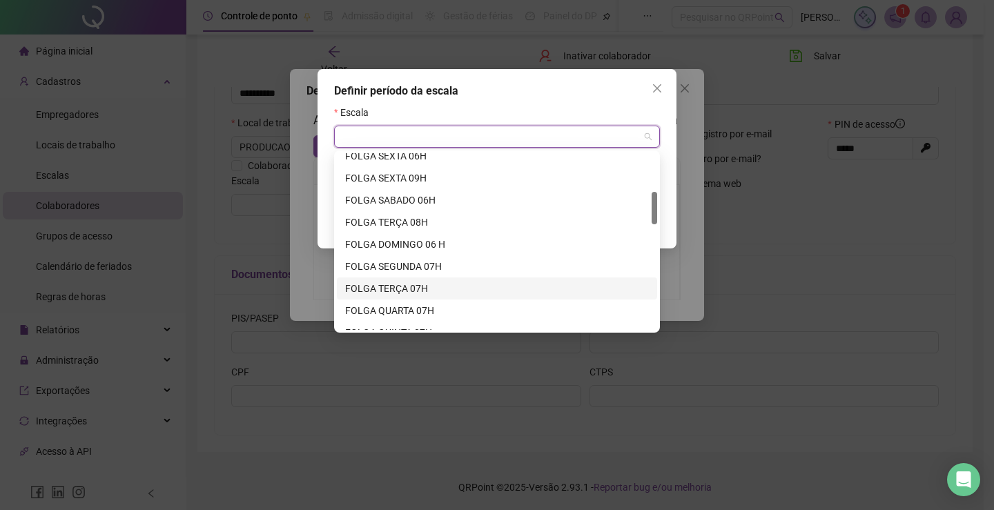
click at [420, 293] on div "FOLGA TERÇA 07H" at bounding box center [497, 288] width 304 height 15
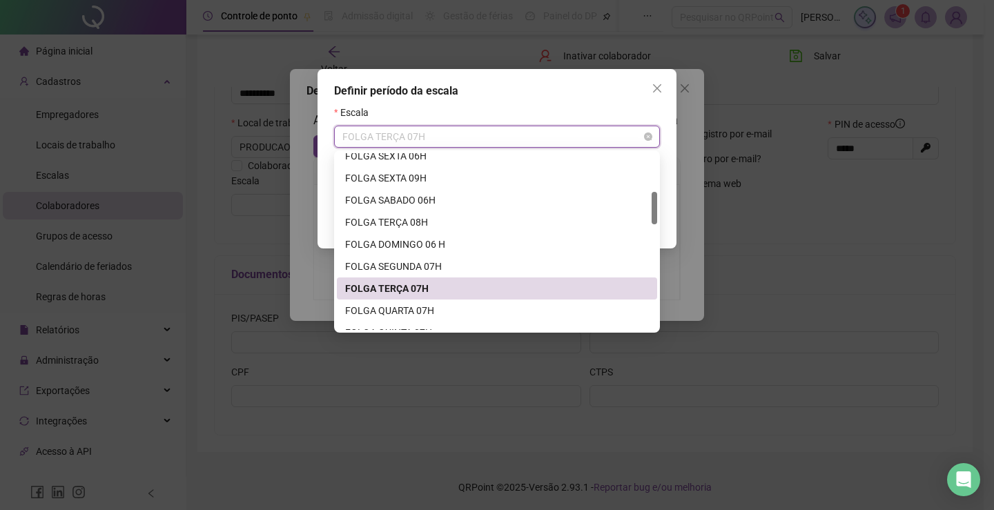
drag, startPoint x: 485, startPoint y: 128, endPoint x: 483, endPoint y: 139, distance: 11.1
click at [485, 130] on span "FOLGA TERÇA 07H" at bounding box center [496, 136] width 309 height 21
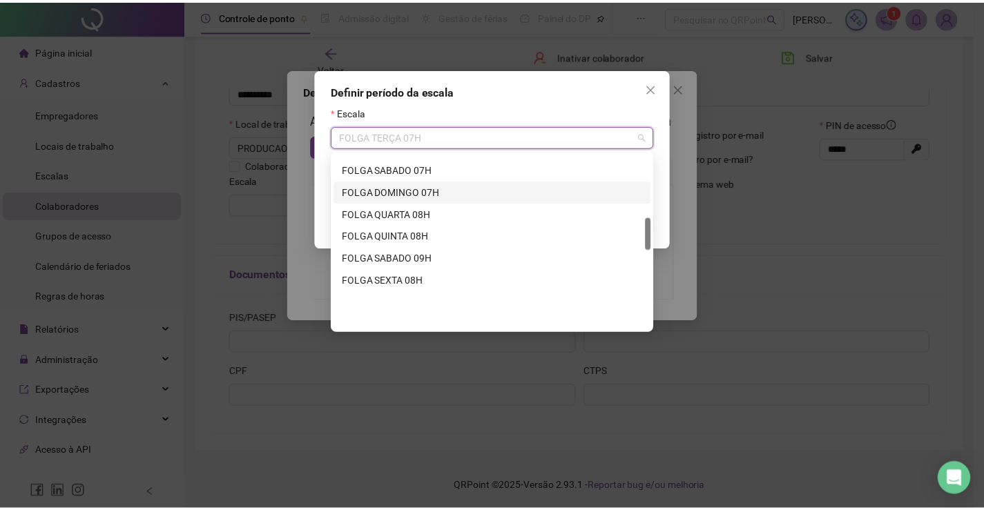
scroll to position [345, 0]
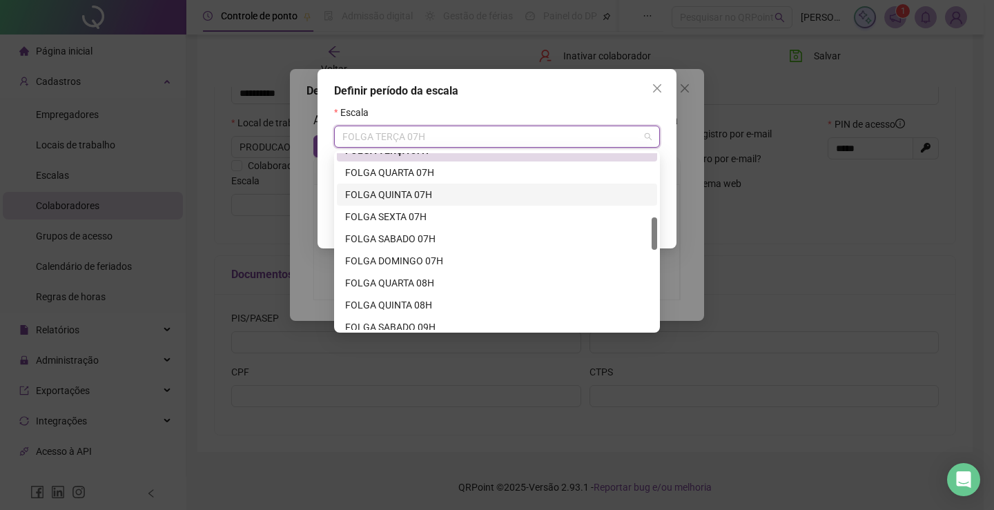
click at [456, 192] on div "FOLGA QUINTA 07H" at bounding box center [497, 194] width 304 height 15
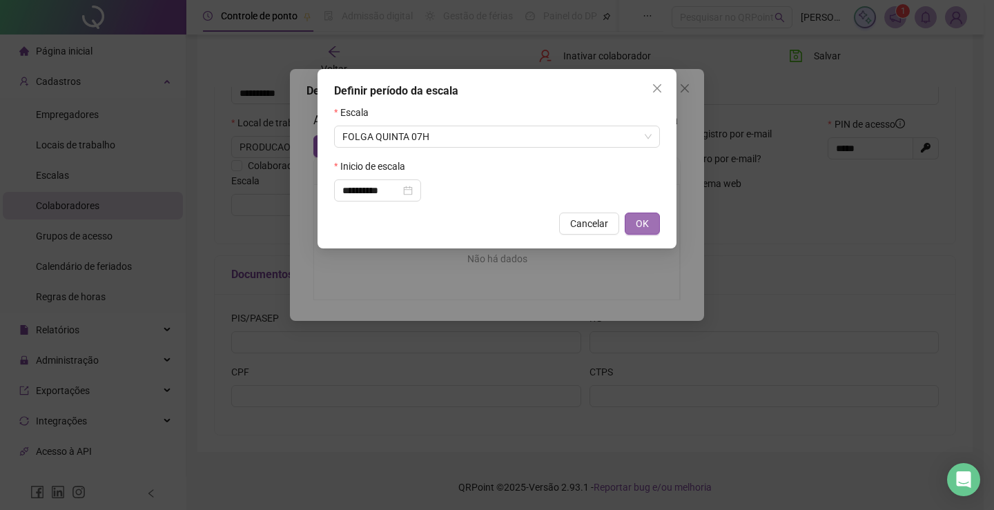
click at [643, 227] on span "OK" at bounding box center [642, 223] width 13 height 15
type input "**********"
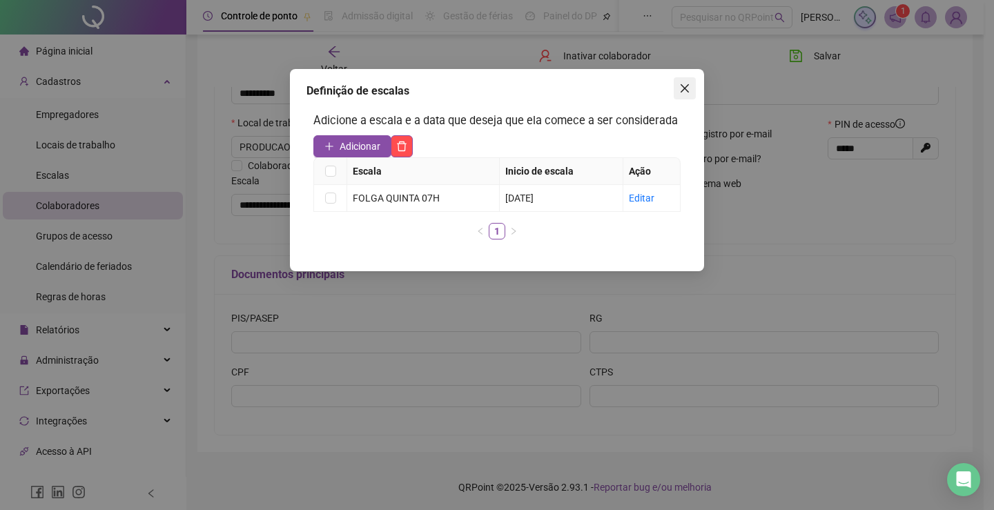
click at [684, 93] on icon "close" at bounding box center [684, 88] width 11 height 11
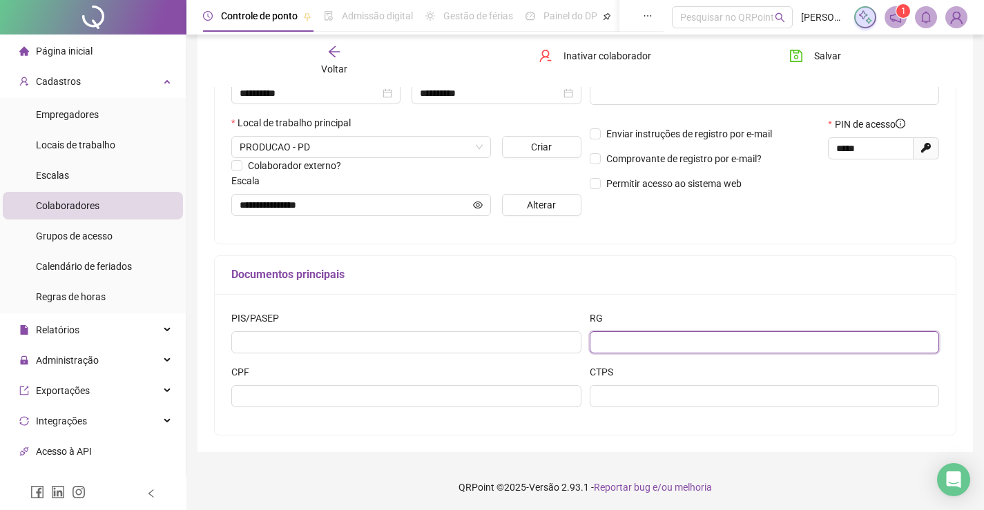
click at [778, 340] on input "text" at bounding box center [765, 342] width 350 height 22
type input "**********"
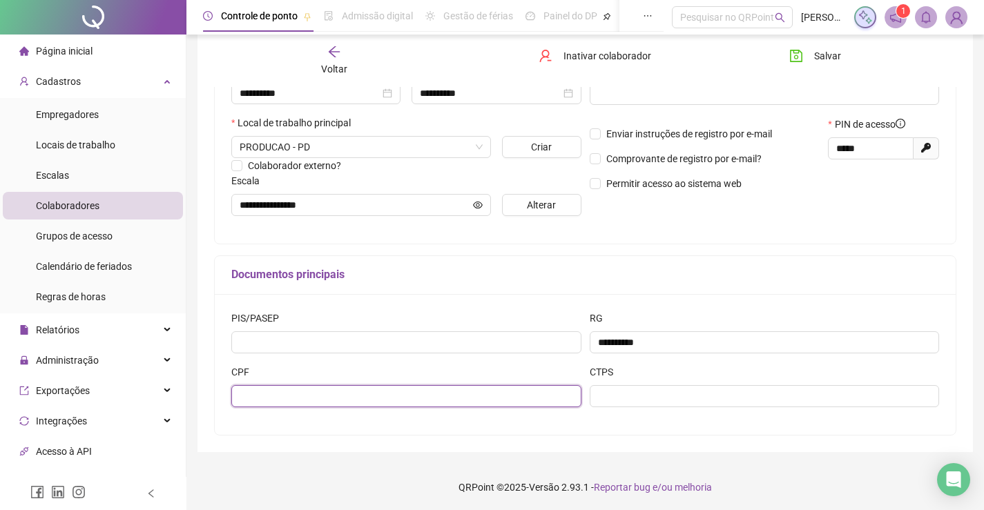
click at [309, 405] on input "text" at bounding box center [406, 396] width 350 height 22
type input "**********"
click at [826, 54] on span "Salvar" at bounding box center [827, 55] width 27 height 15
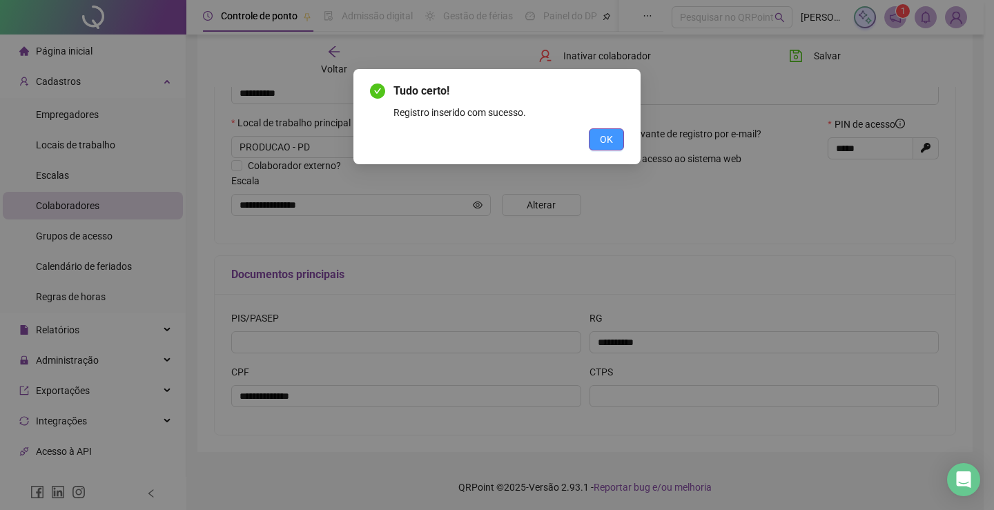
click at [621, 139] on button "OK" at bounding box center [606, 139] width 35 height 22
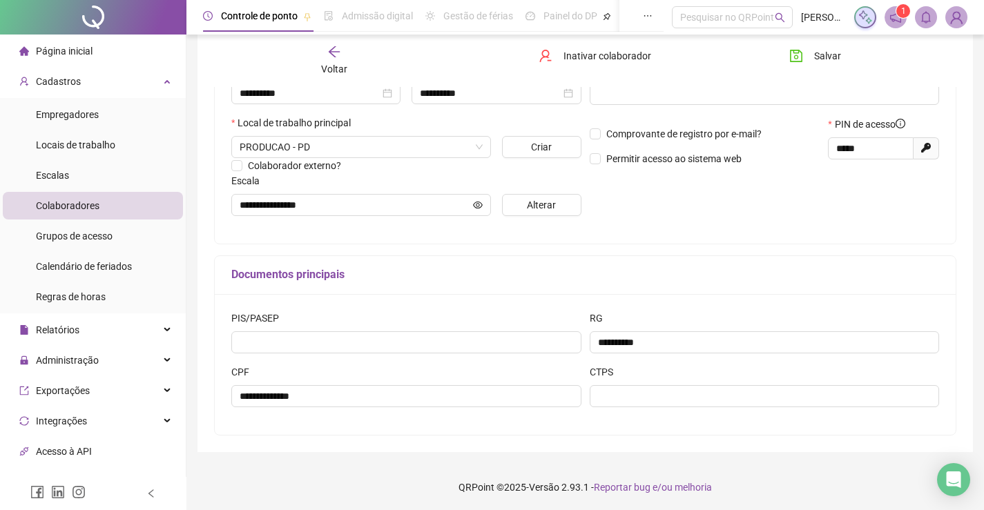
click at [815, 69] on div "Salvar" at bounding box center [836, 61] width 126 height 32
click at [815, 61] on span "Salvar" at bounding box center [827, 55] width 27 height 15
click at [815, 61] on span "Salvando" at bounding box center [834, 55] width 40 height 15
click at [815, 59] on span "Salvar" at bounding box center [827, 55] width 27 height 15
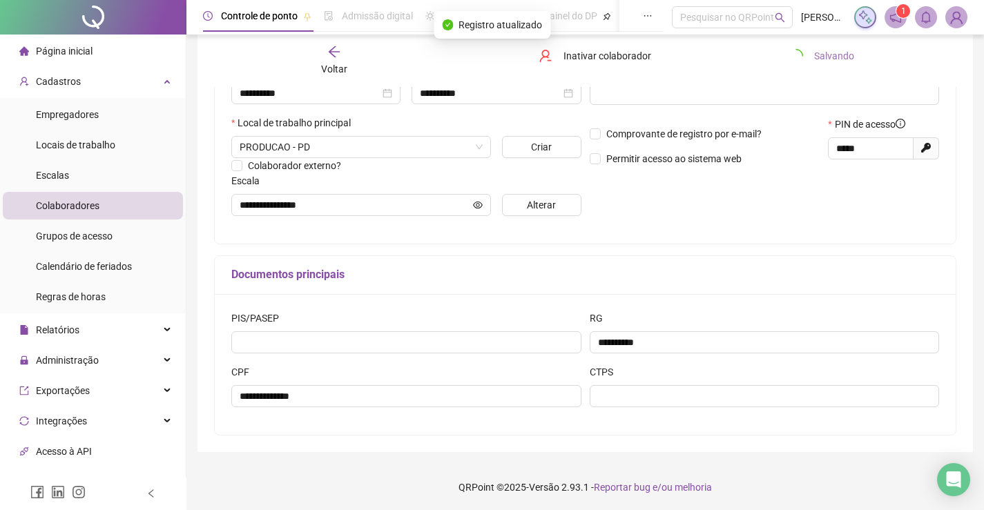
click at [815, 59] on span "Salvando" at bounding box center [834, 55] width 40 height 15
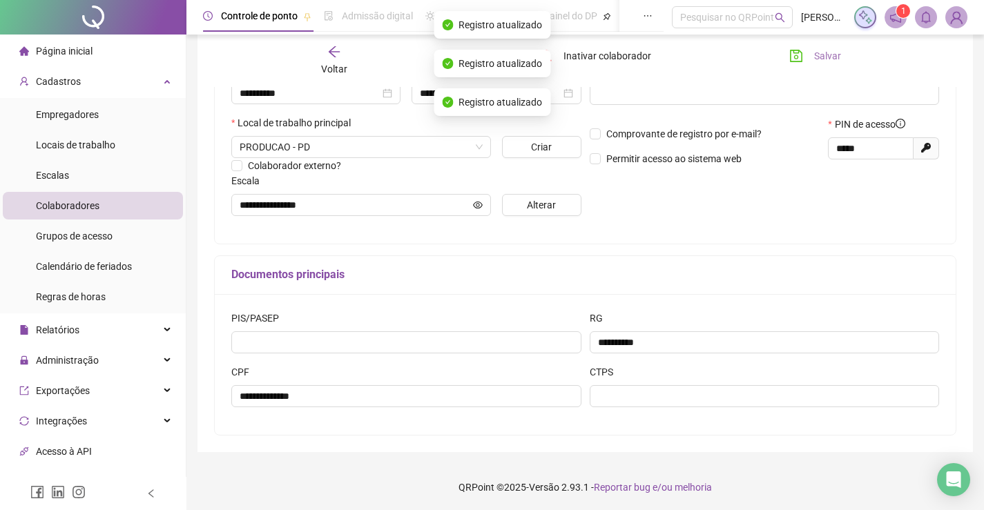
click at [815, 59] on span "Salvar" at bounding box center [827, 55] width 27 height 15
